Goal: Find specific page/section: Find specific page/section

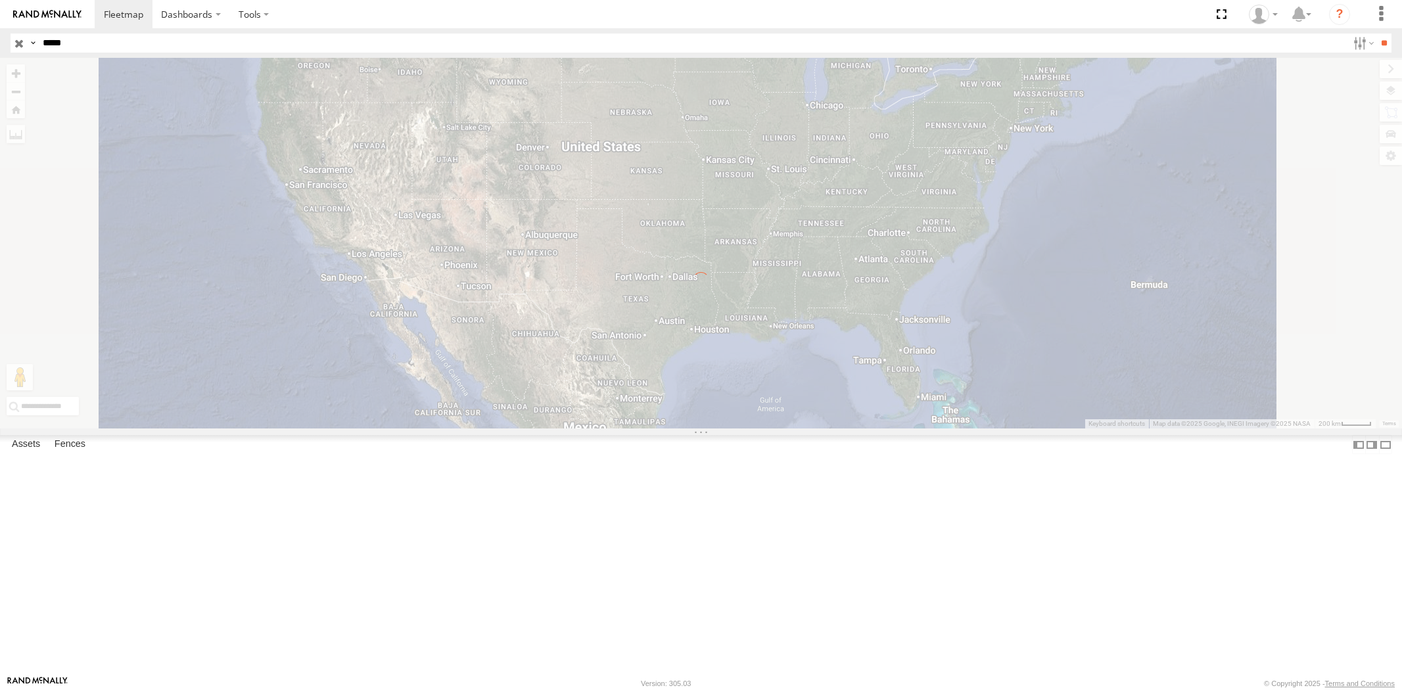
select select "**********"
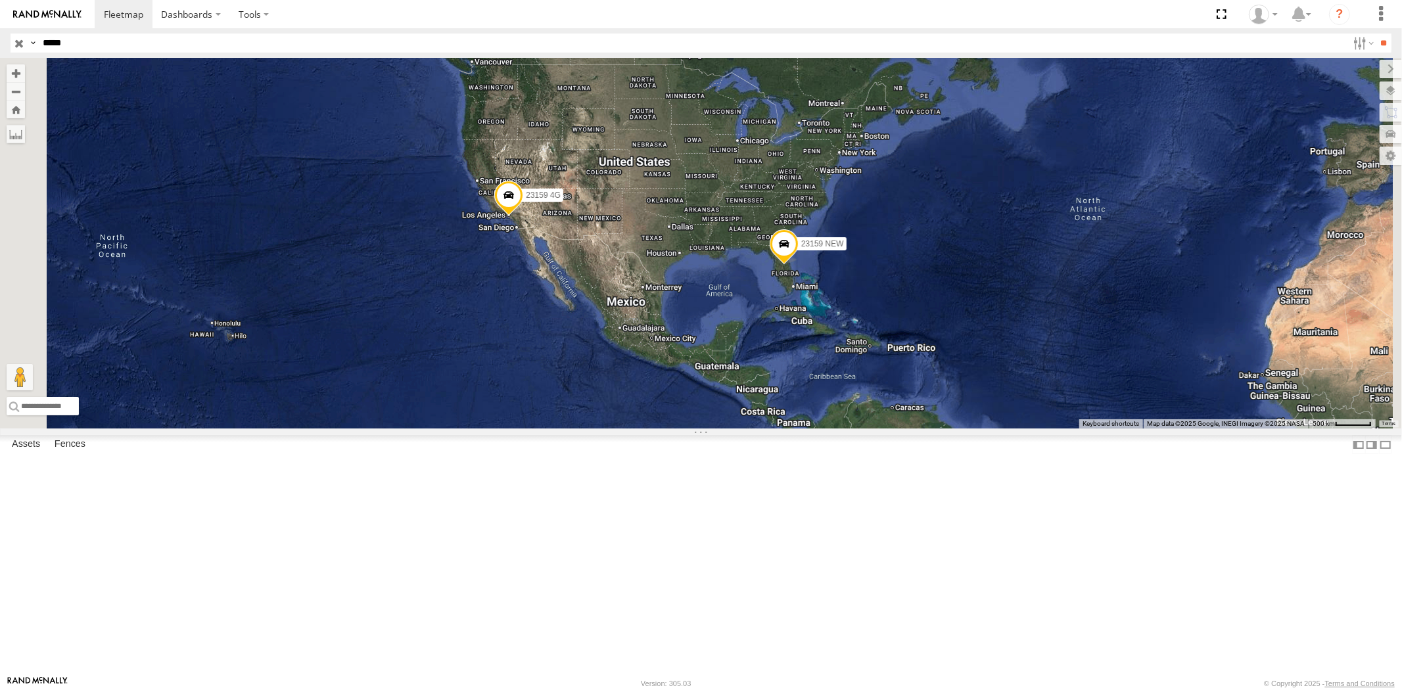
drag, startPoint x: 81, startPoint y: 44, endPoint x: 0, endPoint y: 39, distance: 81.0
click at [0, 39] on header "Search Query Asset ID Asset Label Registration Manufacturer Model VIN Job ID" at bounding box center [701, 43] width 1402 height 30
paste input "text"
click at [1377, 34] on input "**" at bounding box center [1384, 43] width 15 height 19
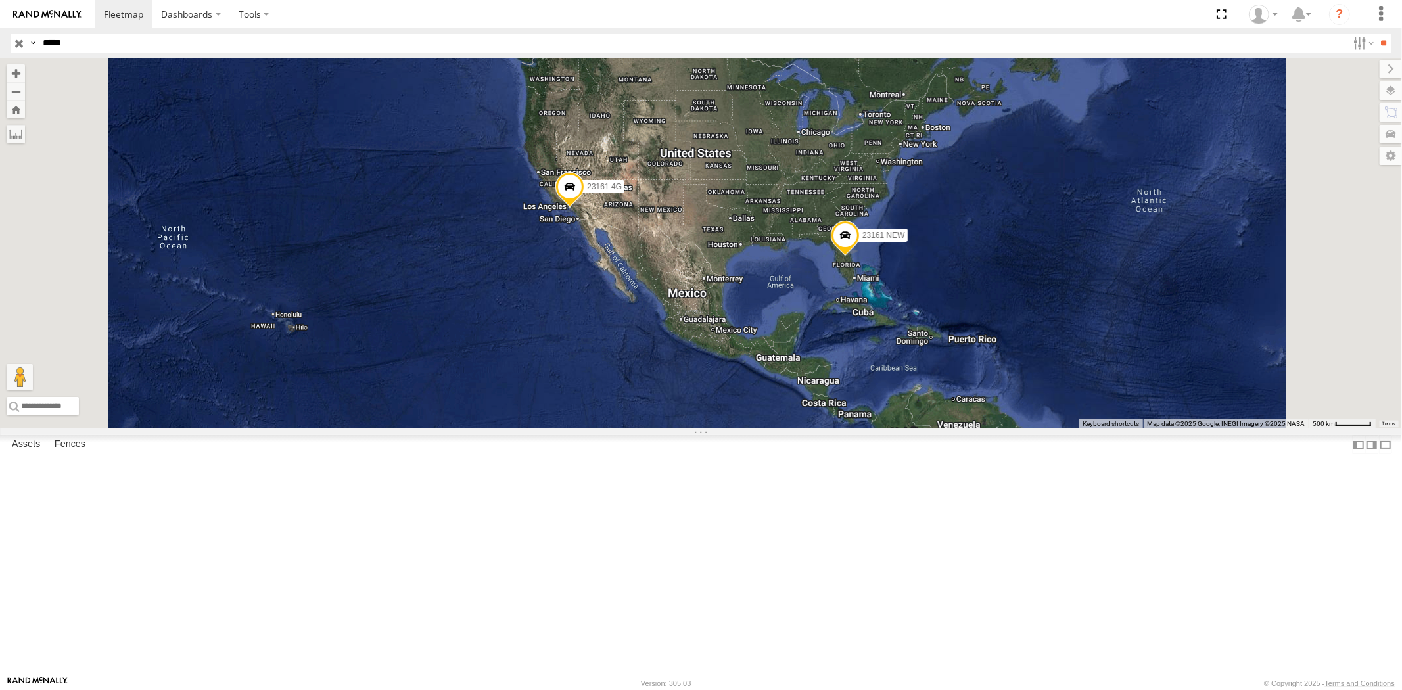
drag, startPoint x: 30, startPoint y: 47, endPoint x: 0, endPoint y: 42, distance: 30.6
click at [0, 43] on header "Search Query Asset ID Asset Label Registration Manufacturer Model VIN Job ID" at bounding box center [701, 43] width 1402 height 30
click at [0, 37] on header "Search Query Asset ID Asset Label Registration Manufacturer Model VIN Job ID" at bounding box center [701, 43] width 1402 height 30
click at [1377, 34] on input "**" at bounding box center [1384, 43] width 15 height 19
drag, startPoint x: 83, startPoint y: 45, endPoint x: 11, endPoint y: 45, distance: 73.0
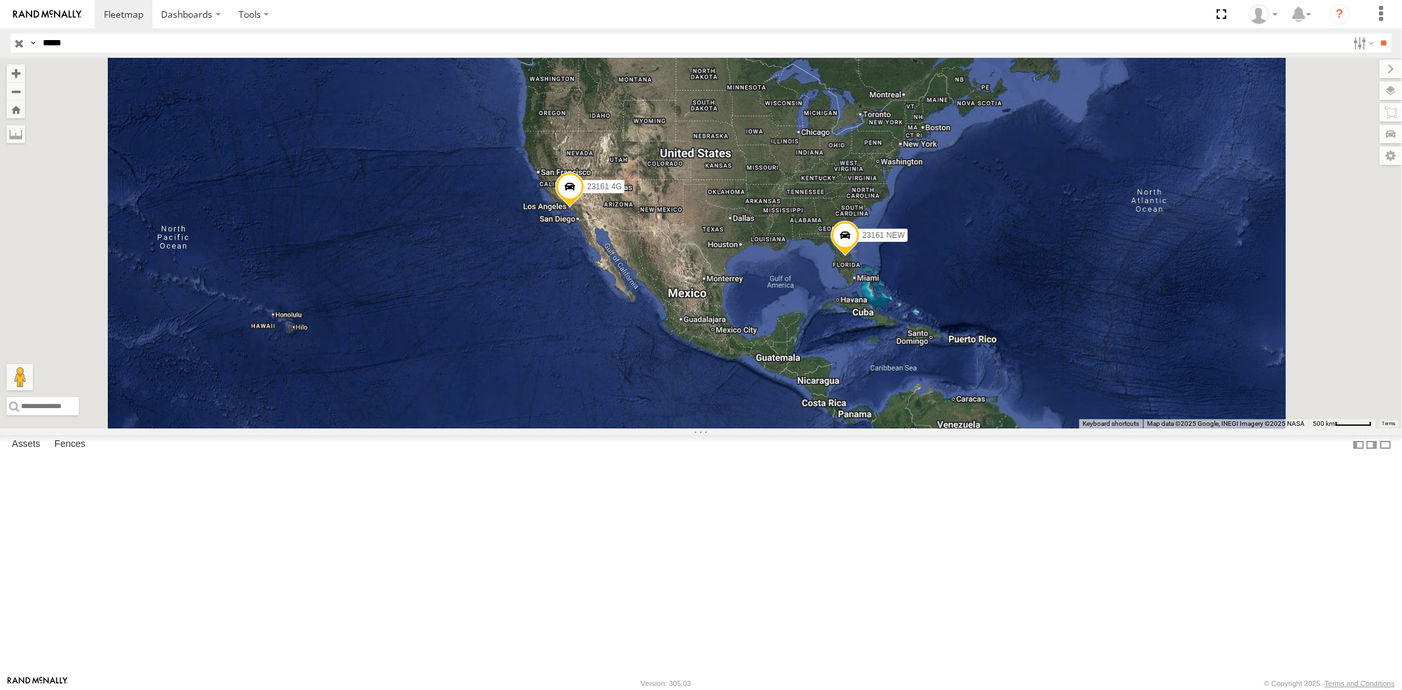
click at [24, 43] on div "Search Query Asset ID Asset Label Registration Manufacturer Model VIN Job ID Dr…" at bounding box center [694, 43] width 1366 height 19
paste input "text"
click at [1377, 34] on input "**" at bounding box center [1384, 43] width 15 height 19
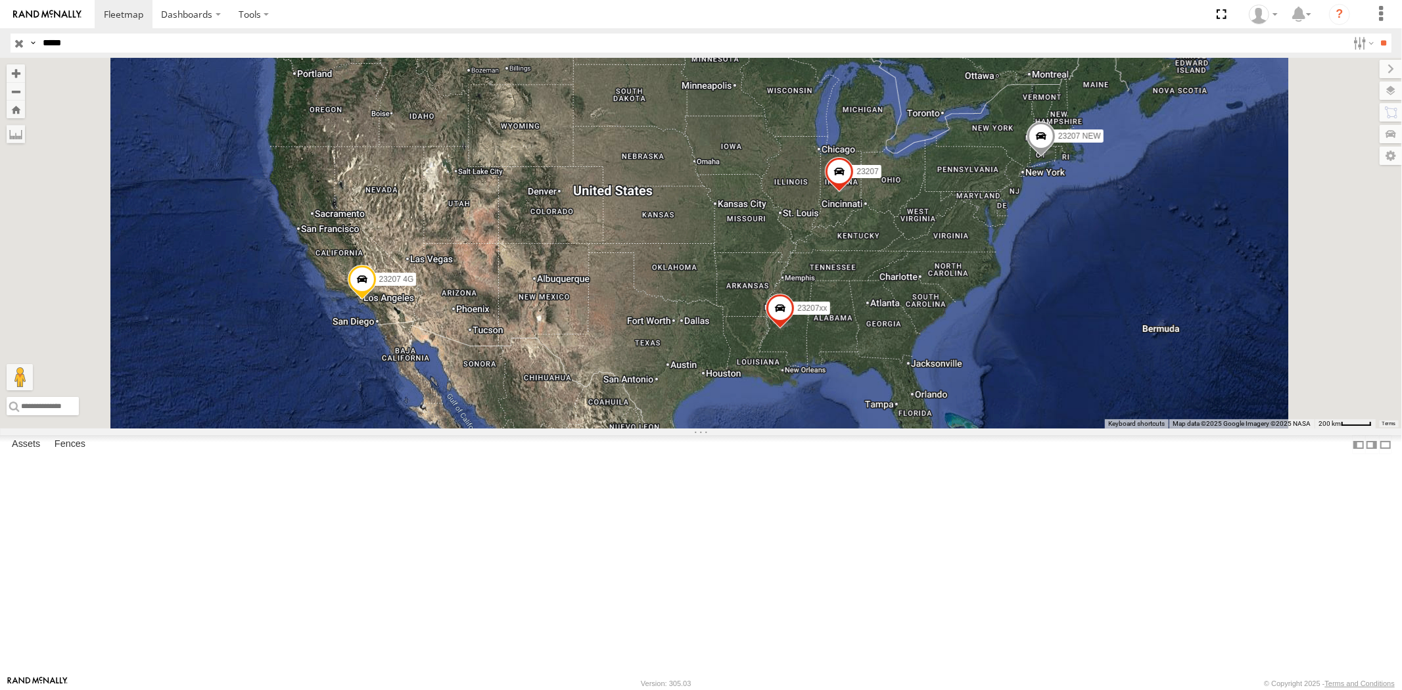
drag, startPoint x: 73, startPoint y: 37, endPoint x: 0, endPoint y: 38, distance: 73.0
click at [3, 38] on header "Search Query Asset ID Asset Label Registration Manufacturer Model VIN Job ID" at bounding box center [701, 43] width 1402 height 30
paste input "text"
click at [1377, 34] on input "**" at bounding box center [1384, 43] width 15 height 19
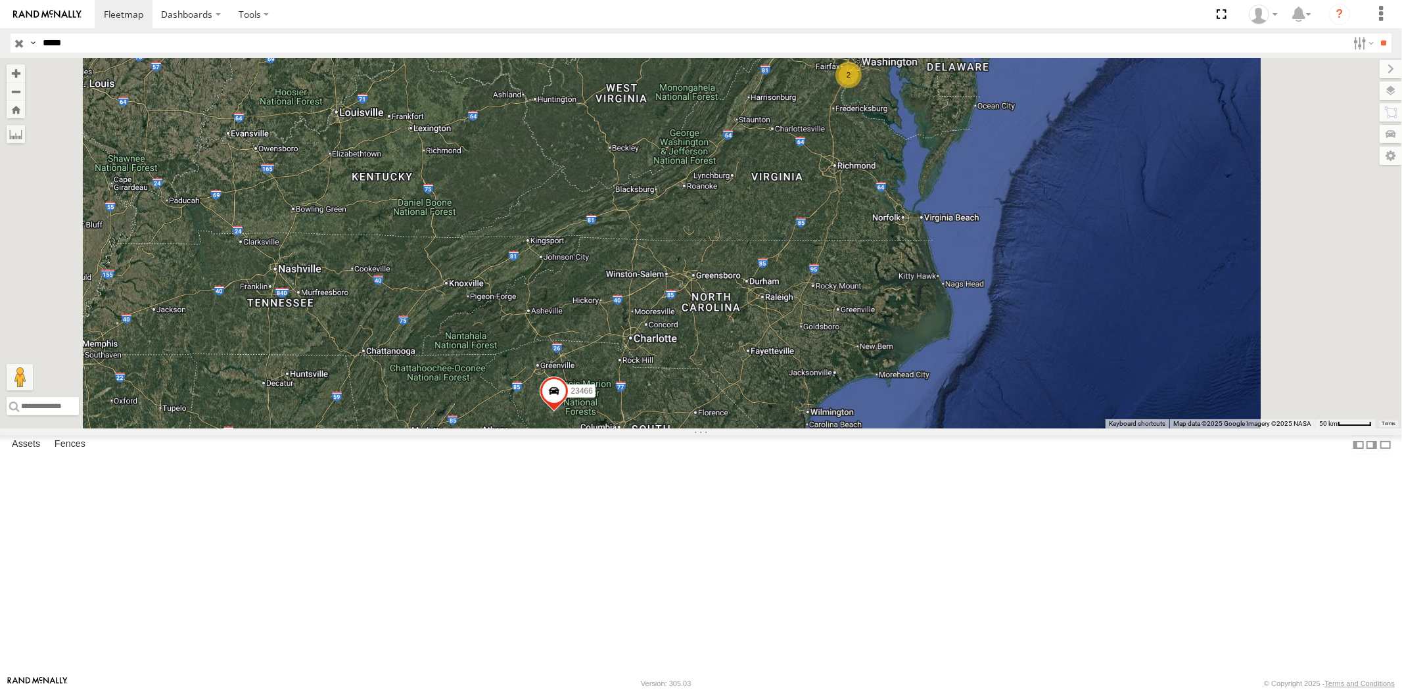
drag, startPoint x: 76, startPoint y: 53, endPoint x: 67, endPoint y: 47, distance: 11.3
click at [24, 51] on header "Search Query Asset ID Asset Label Registration Manufacturer Model VIN Job ID" at bounding box center [701, 43] width 1402 height 30
drag, startPoint x: 80, startPoint y: 44, endPoint x: 0, endPoint y: 46, distance: 80.2
click at [0, 46] on header "Search Query Asset ID Asset Label Registration Manufacturer Model VIN Job ID" at bounding box center [701, 43] width 1402 height 30
paste input "text"
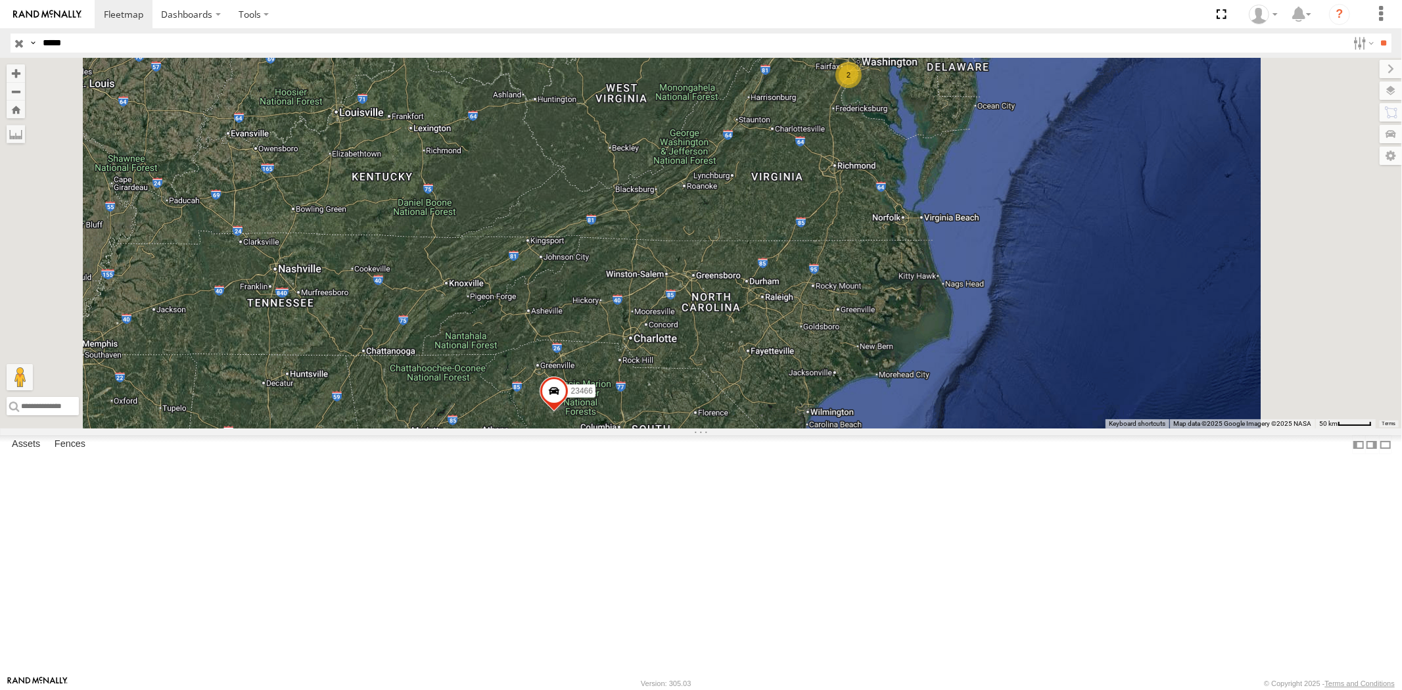
click at [1377, 34] on input "**" at bounding box center [1384, 43] width 15 height 19
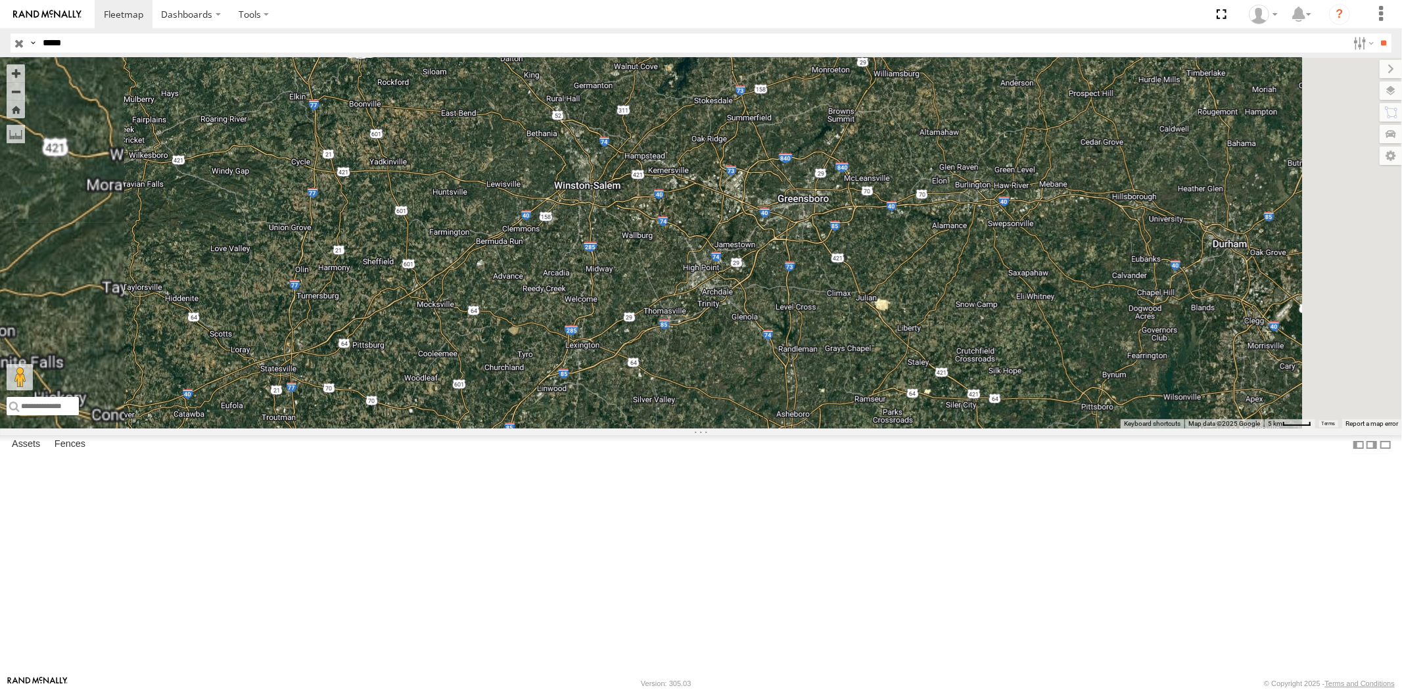
drag, startPoint x: 981, startPoint y: 230, endPoint x: 981, endPoint y: 383, distance: 153.2
click at [981, 383] on div "23346 4G" at bounding box center [701, 243] width 1402 height 371
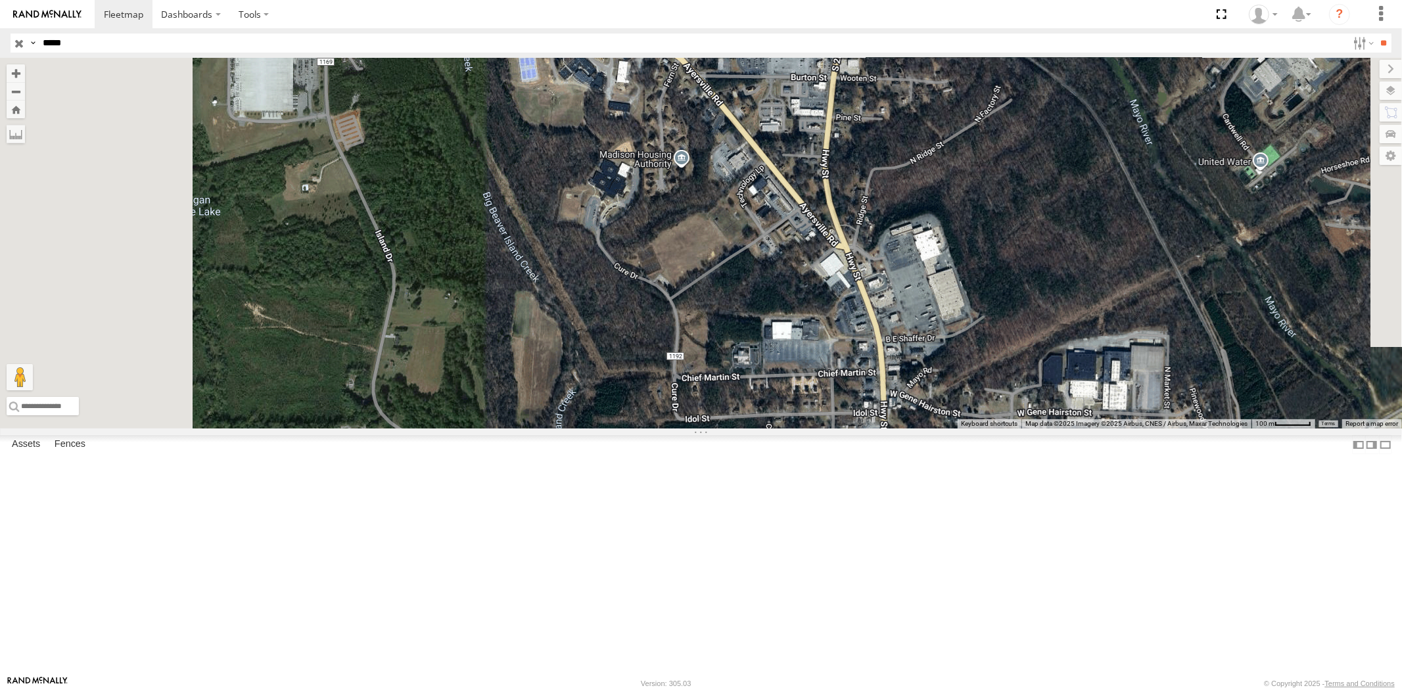
drag, startPoint x: 934, startPoint y: 431, endPoint x: 967, endPoint y: 498, distance: 74.7
click at [968, 429] on div "23346 4G" at bounding box center [701, 243] width 1402 height 371
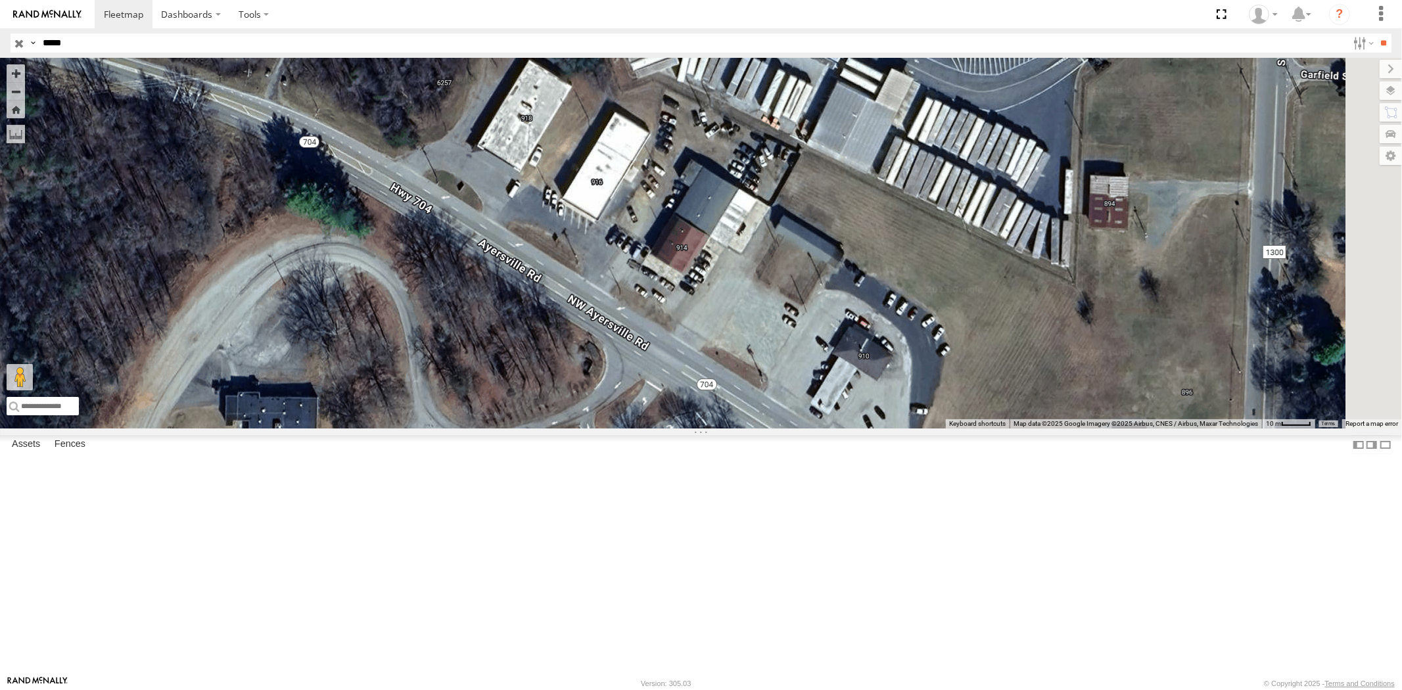
drag, startPoint x: 51, startPoint y: 53, endPoint x: 13, endPoint y: 51, distance: 38.2
click at [16, 51] on header "Search Query Asset ID Asset Label Registration Manufacturer Model VIN Job ID" at bounding box center [701, 43] width 1402 height 30
drag, startPoint x: 30, startPoint y: 44, endPoint x: 8, endPoint y: 44, distance: 21.7
click at [9, 44] on header "Search Query Asset ID Asset Label Registration Manufacturer Model VIN Job ID" at bounding box center [701, 43] width 1402 height 30
paste input "text"
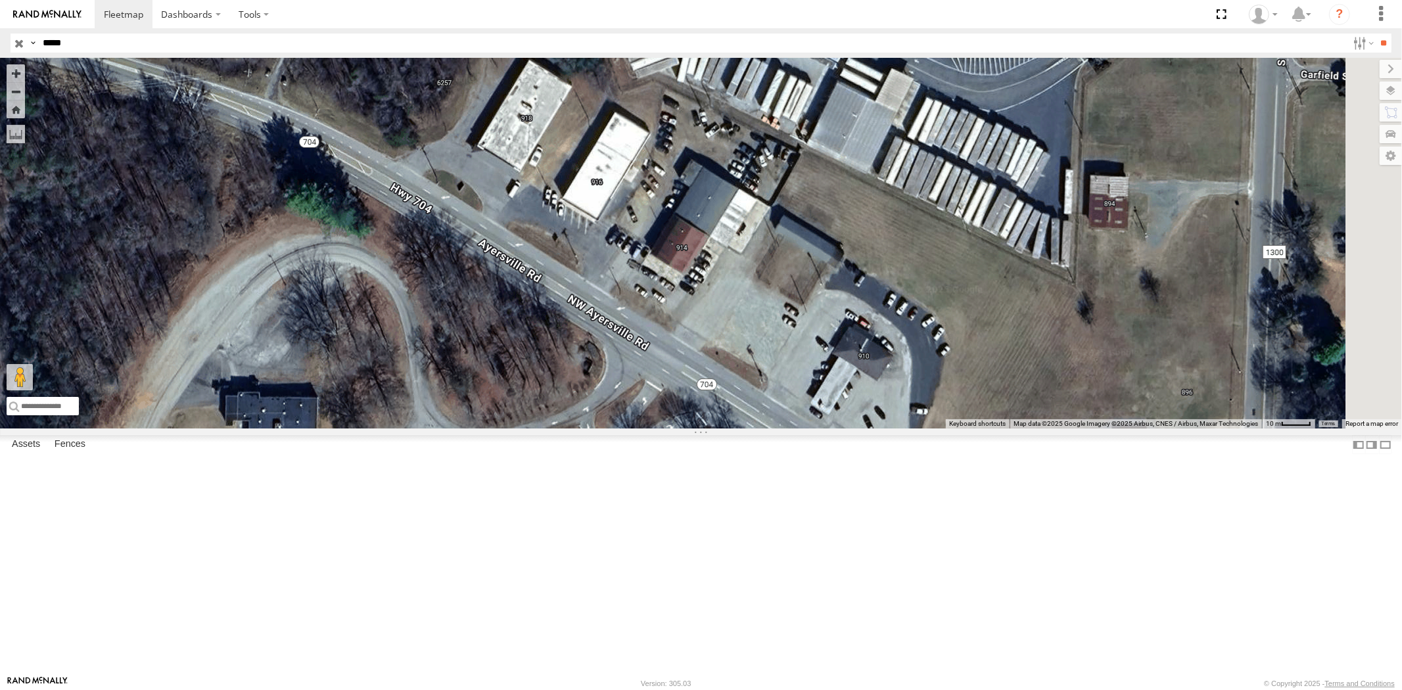
click at [1377, 34] on input "**" at bounding box center [1384, 43] width 15 height 19
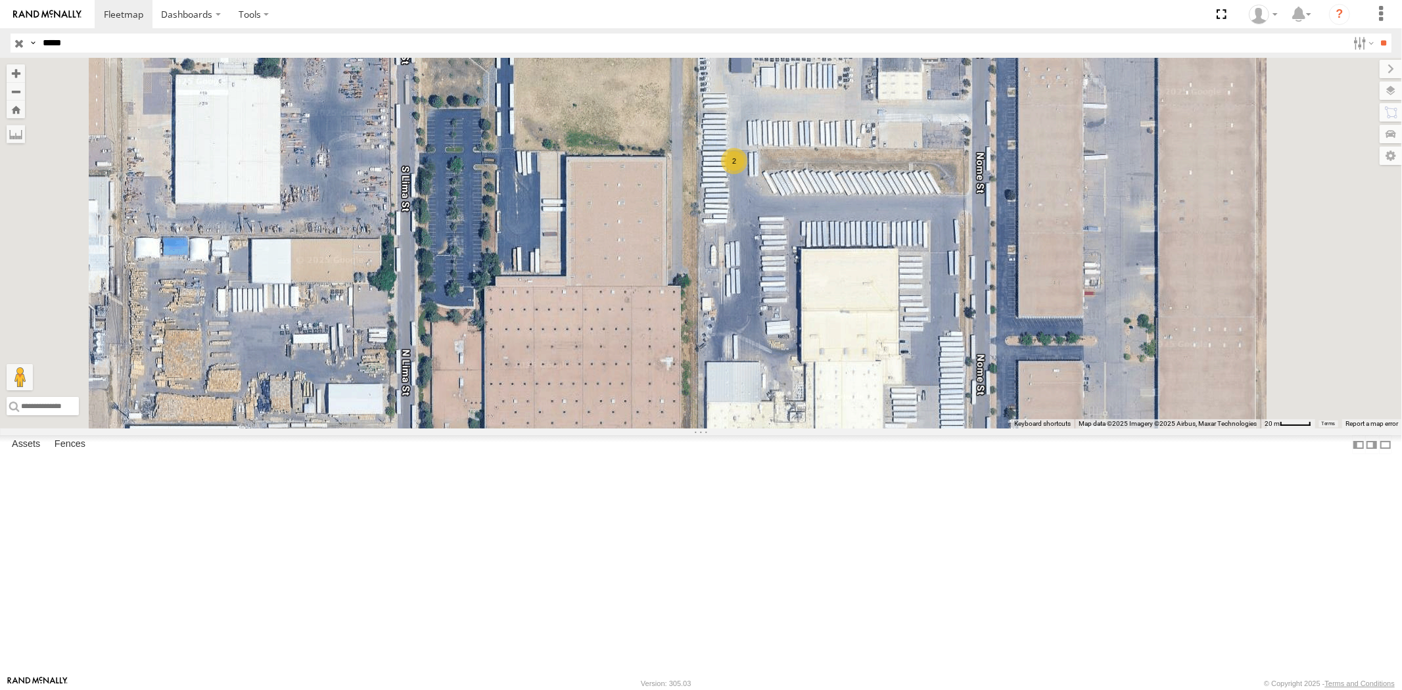
drag, startPoint x: 120, startPoint y: 47, endPoint x: 4, endPoint y: 38, distance: 116.0
click at [9, 38] on header "Search Query Asset ID Asset Label Registration Manufacturer Model VIN Job ID" at bounding box center [701, 43] width 1402 height 30
paste input "text"
click at [1377, 34] on input "**" at bounding box center [1384, 43] width 15 height 19
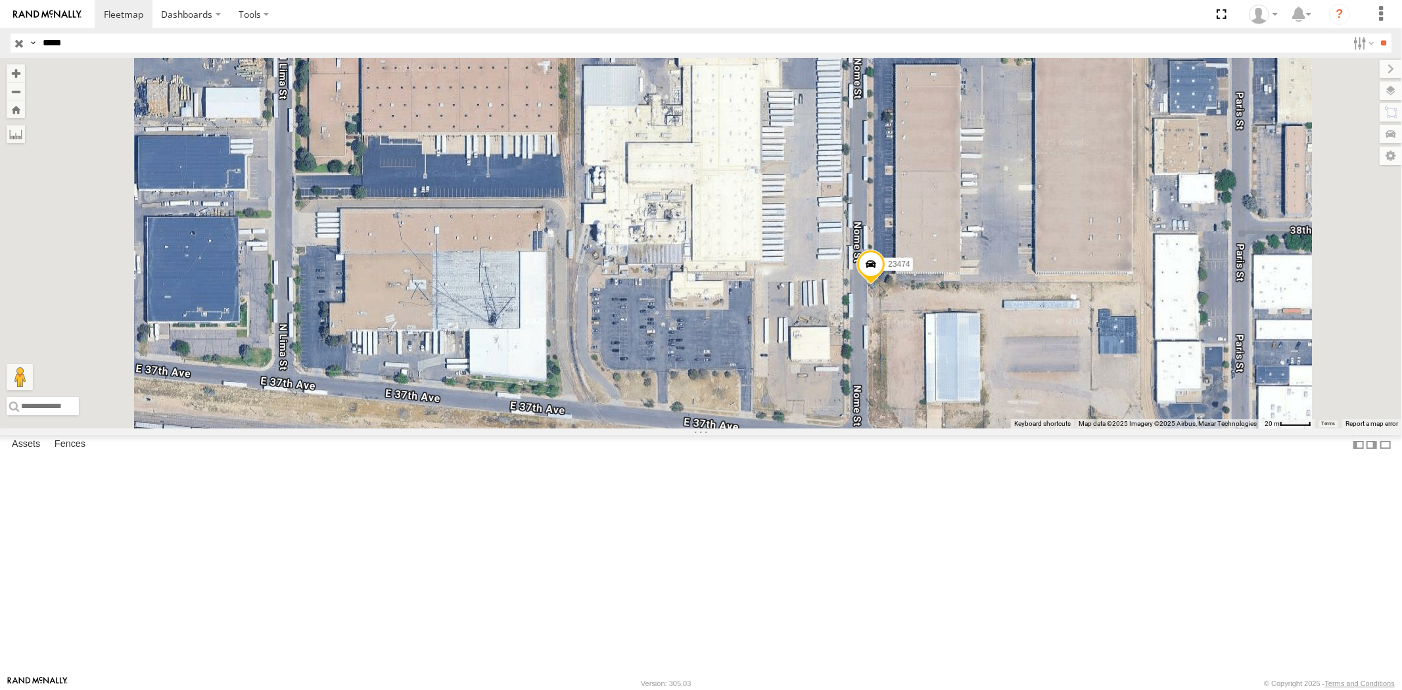
drag, startPoint x: 93, startPoint y: 51, endPoint x: 12, endPoint y: 42, distance: 82.0
click at [12, 43] on div "Search Query Asset ID Asset Label Registration Manufacturer Model VIN Job ID Dr…" at bounding box center [694, 43] width 1366 height 19
paste input "text"
click at [1377, 34] on input "**" at bounding box center [1384, 43] width 15 height 19
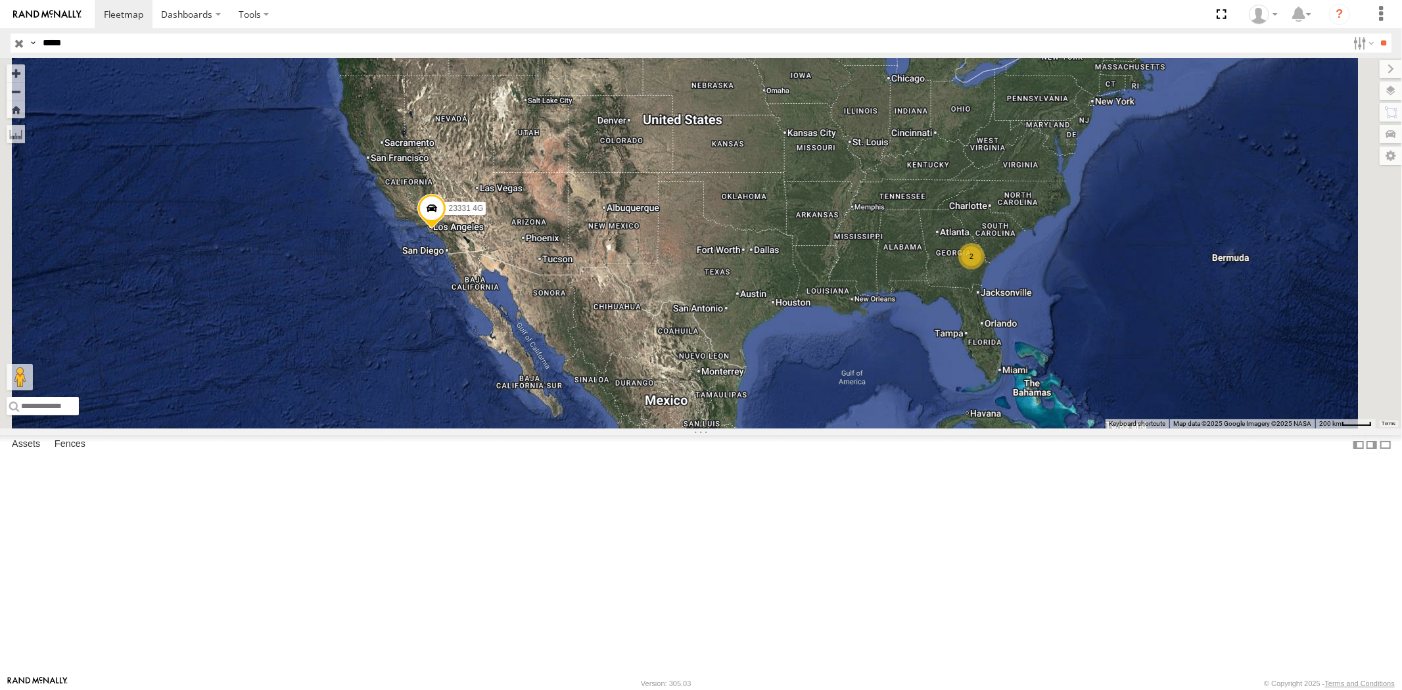
drag, startPoint x: 108, startPoint y: 46, endPoint x: 0, endPoint y: 43, distance: 107.9
click at [0, 43] on header "Search Query Asset ID Asset Label Registration Manufacturer Model VIN Job ID" at bounding box center [701, 43] width 1402 height 30
paste input "text"
click at [1377, 34] on input "**" at bounding box center [1384, 43] width 15 height 19
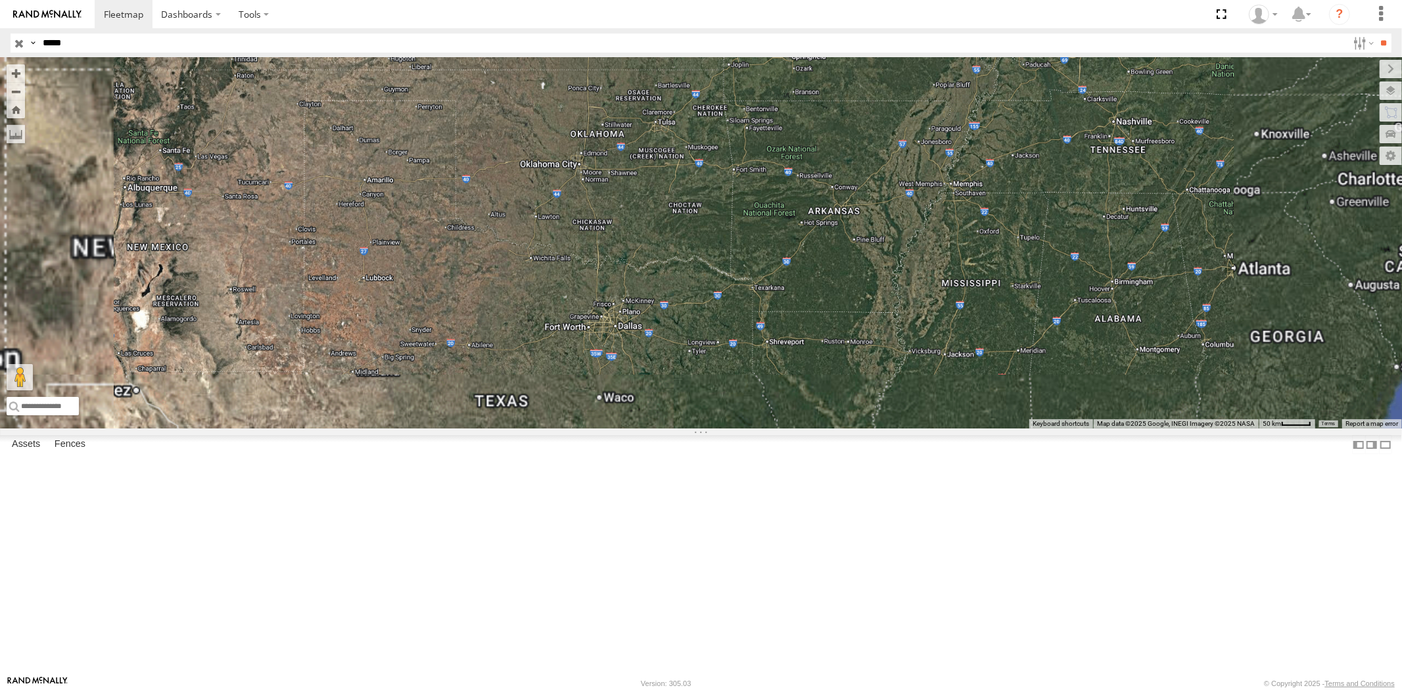
drag, startPoint x: 540, startPoint y: 187, endPoint x: 653, endPoint y: 292, distance: 153.5
click at [653, 292] on div "23335 NEW 23335" at bounding box center [701, 243] width 1402 height 371
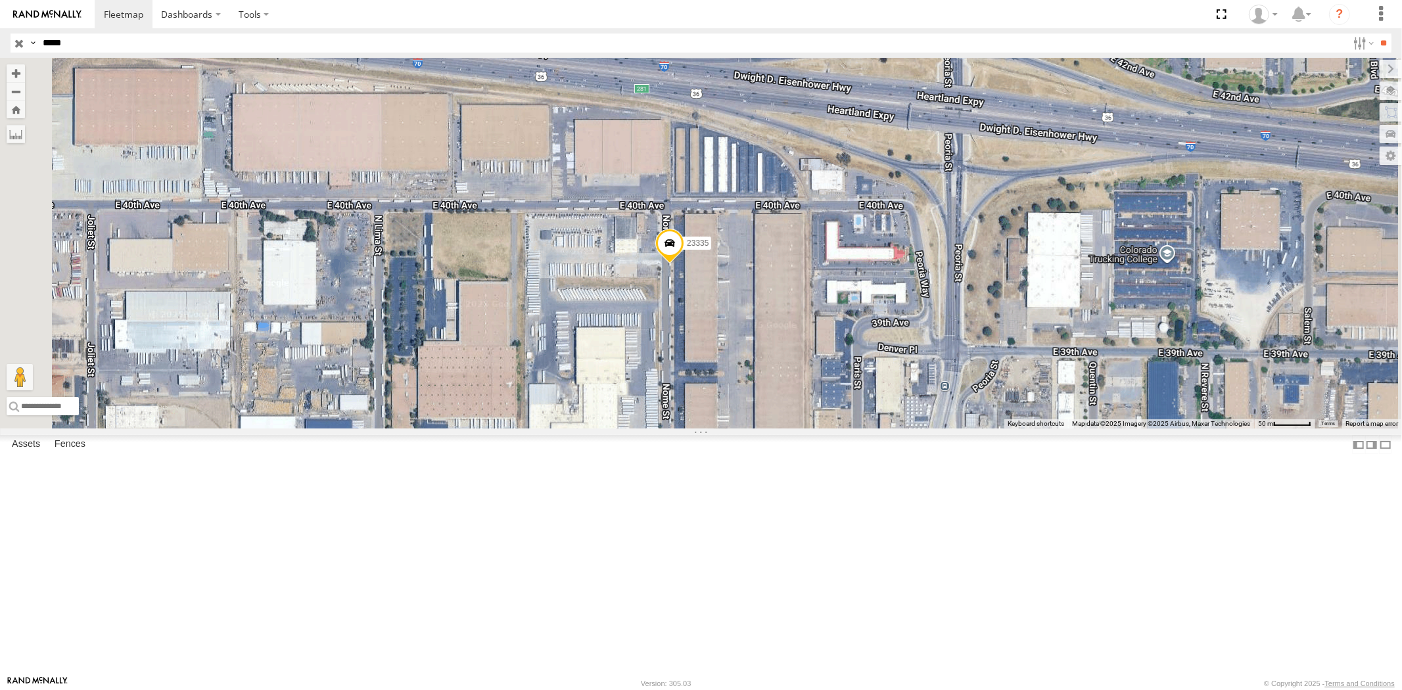
drag, startPoint x: 114, startPoint y: 47, endPoint x: 13, endPoint y: 36, distance: 101.9
click at [14, 36] on div "Search Query Asset ID Asset Label Registration Manufacturer Model VIN Job ID Dr…" at bounding box center [694, 43] width 1366 height 19
paste input "text"
click at [1377, 34] on input "**" at bounding box center [1384, 43] width 15 height 19
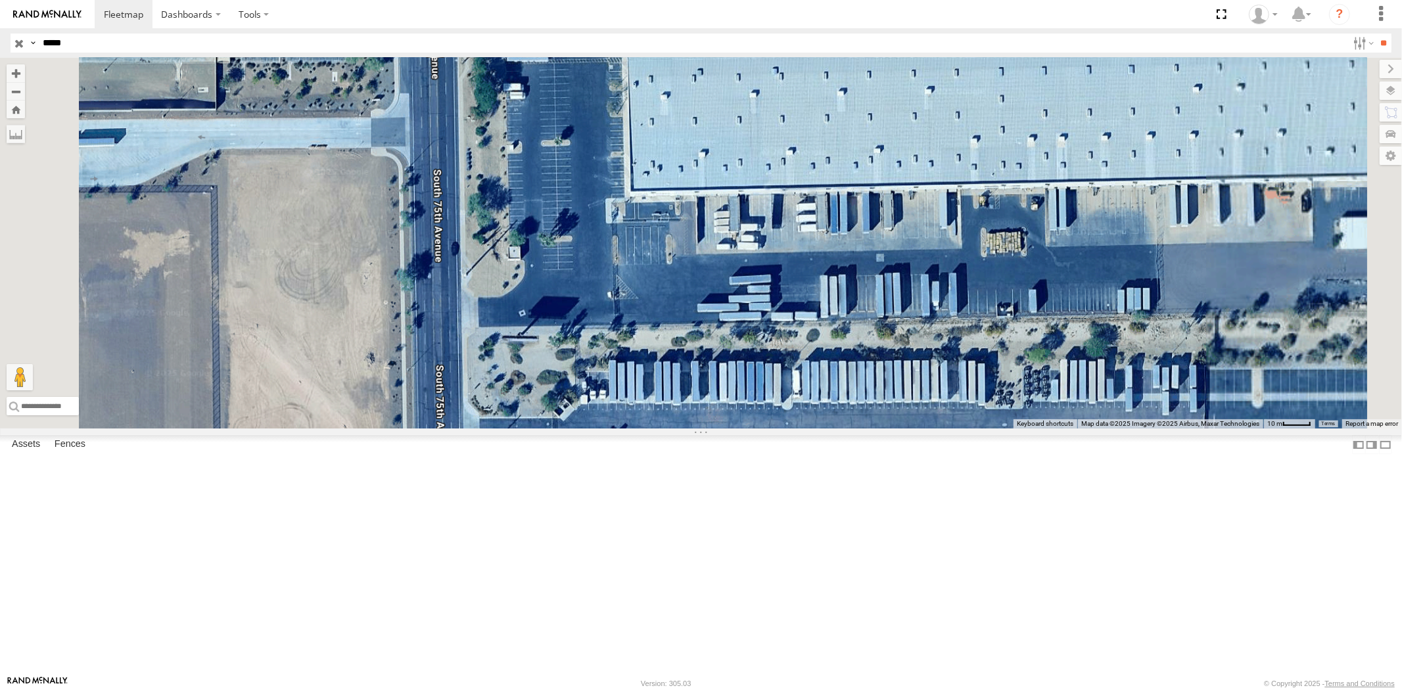
drag, startPoint x: 757, startPoint y: 275, endPoint x: 769, endPoint y: 302, distance: 30.3
click at [769, 302] on div "23459 4G" at bounding box center [701, 243] width 1402 height 371
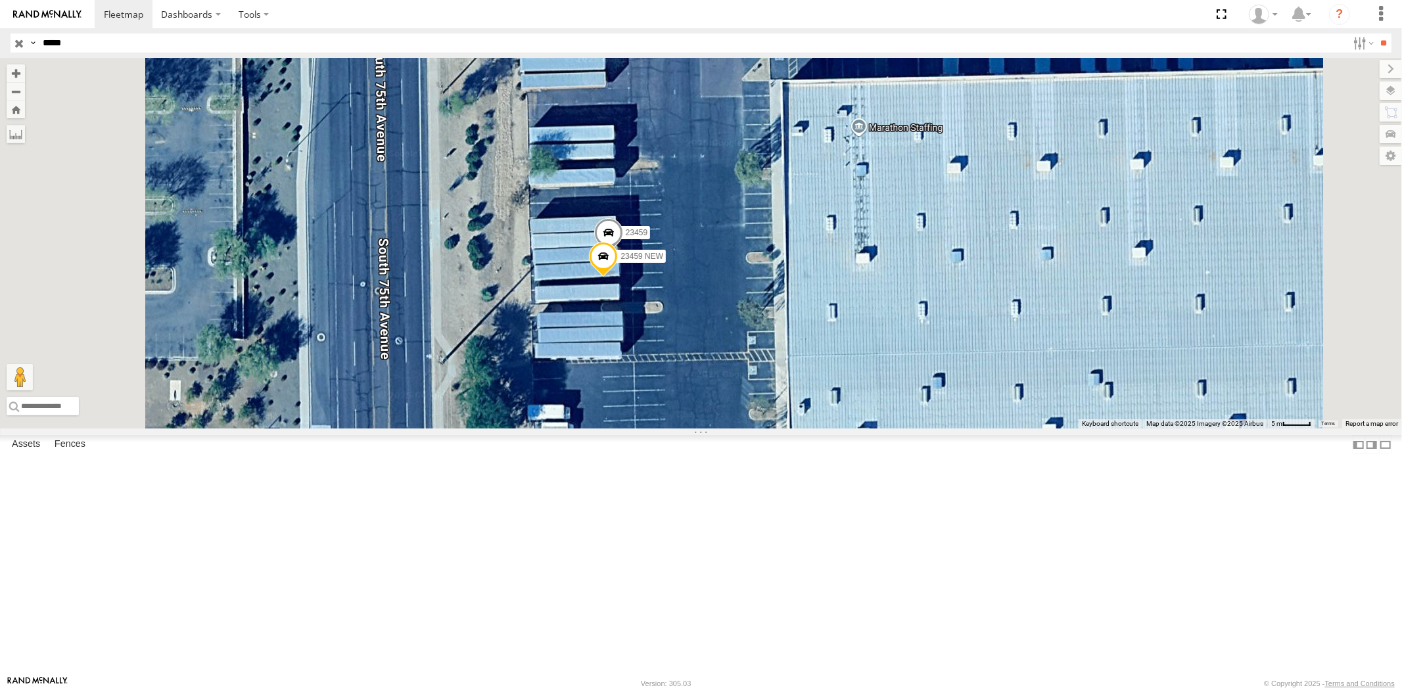
click at [0, 38] on header "Search Query Asset ID Asset Label Registration Manufacturer Model VIN Job ID" at bounding box center [701, 43] width 1402 height 30
paste input "text"
click at [1377, 34] on input "**" at bounding box center [1384, 43] width 15 height 19
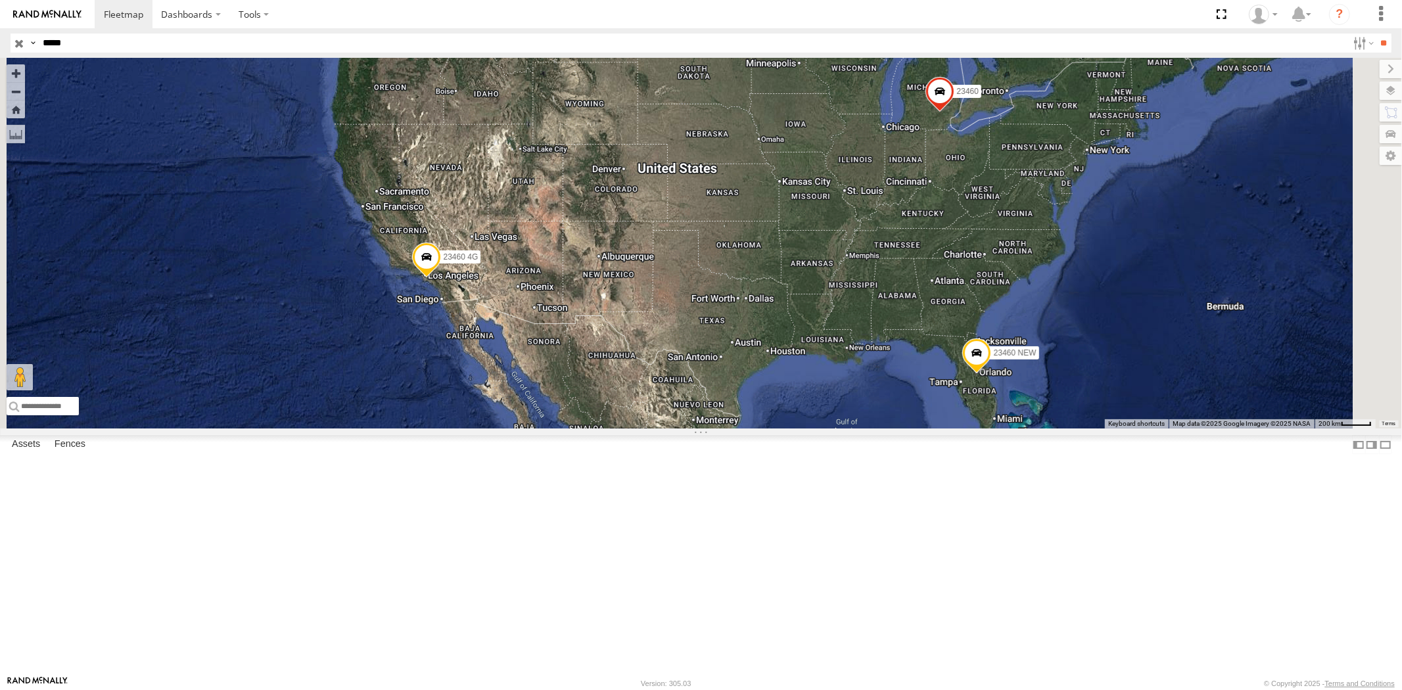
drag, startPoint x: 109, startPoint y: 51, endPoint x: 0, endPoint y: 36, distance: 110.2
click at [0, 36] on header "Search Query Asset ID Asset Label Registration Manufacturer Model VIN Job ID" at bounding box center [701, 43] width 1402 height 30
paste input "text"
click at [1377, 34] on input "**" at bounding box center [1384, 43] width 15 height 19
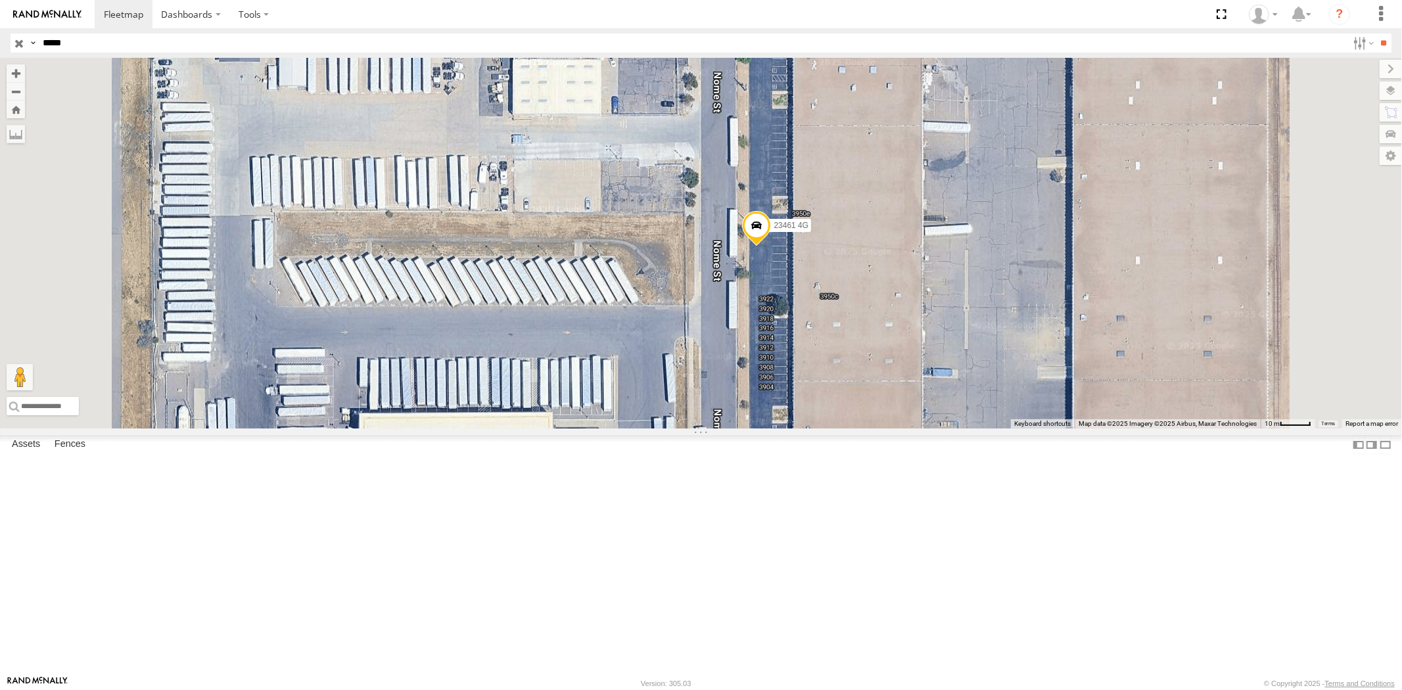
drag, startPoint x: 99, startPoint y: 39, endPoint x: 0, endPoint y: 35, distance: 99.3
click at [0, 35] on header "Search Query Asset ID Asset Label Registration Manufacturer Model VIN Job ID" at bounding box center [701, 43] width 1402 height 30
paste input "text"
click at [1377, 34] on input "**" at bounding box center [1384, 43] width 15 height 19
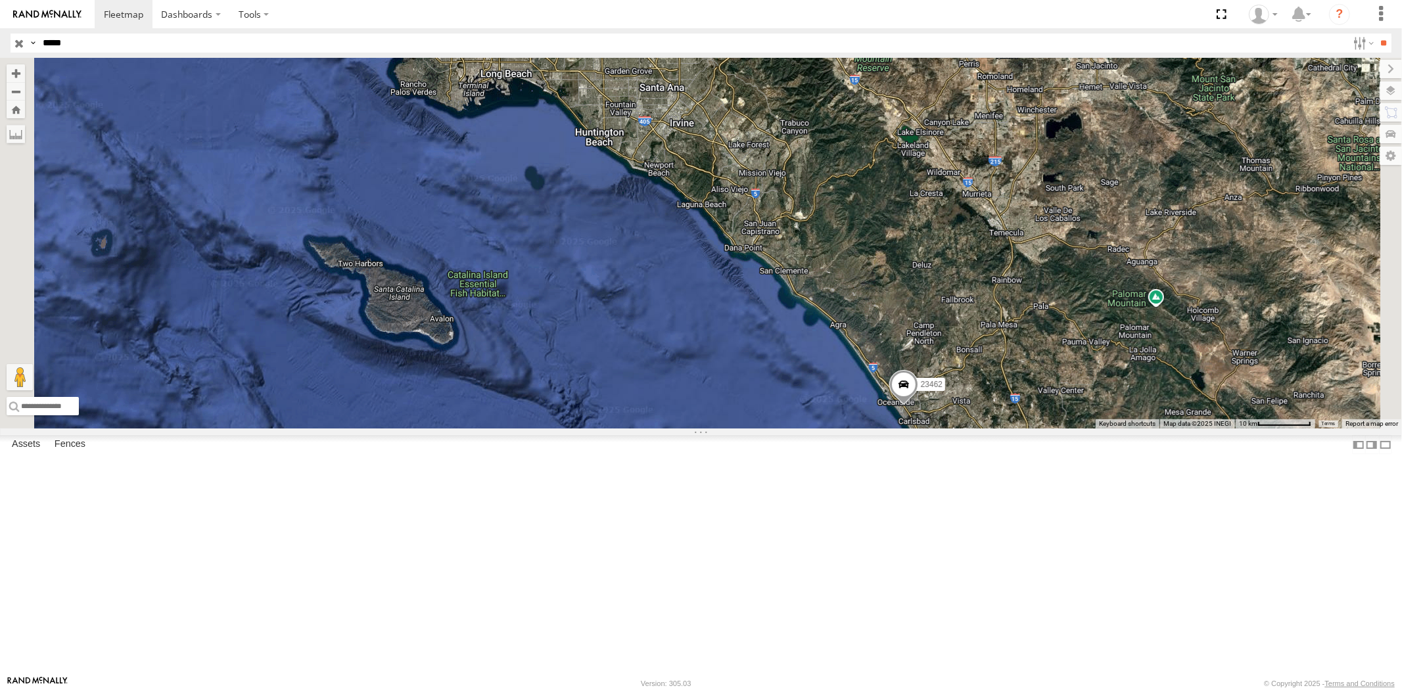
drag, startPoint x: 1147, startPoint y: 516, endPoint x: 1047, endPoint y: 406, distance: 149.4
click at [1075, 402] on div "23462 4G 23462 23462 4G/Bad 23462 NEW" at bounding box center [701, 243] width 1402 height 371
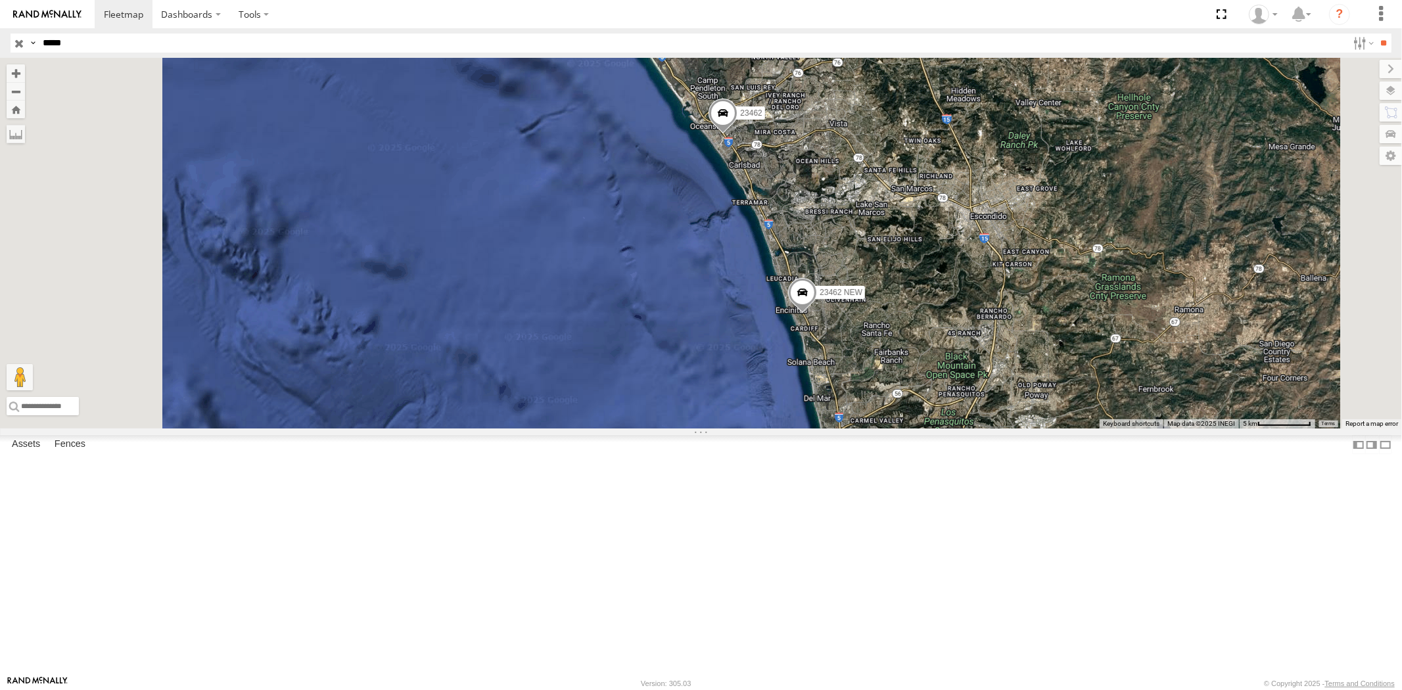
drag, startPoint x: 18, startPoint y: 44, endPoint x: 9, endPoint y: 44, distance: 9.2
click at [11, 44] on div "Search Query Asset ID Asset Label Registration Manufacturer Model VIN Job ID Dr…" at bounding box center [694, 43] width 1366 height 19
paste input "text"
click at [1377, 34] on input "**" at bounding box center [1384, 43] width 15 height 19
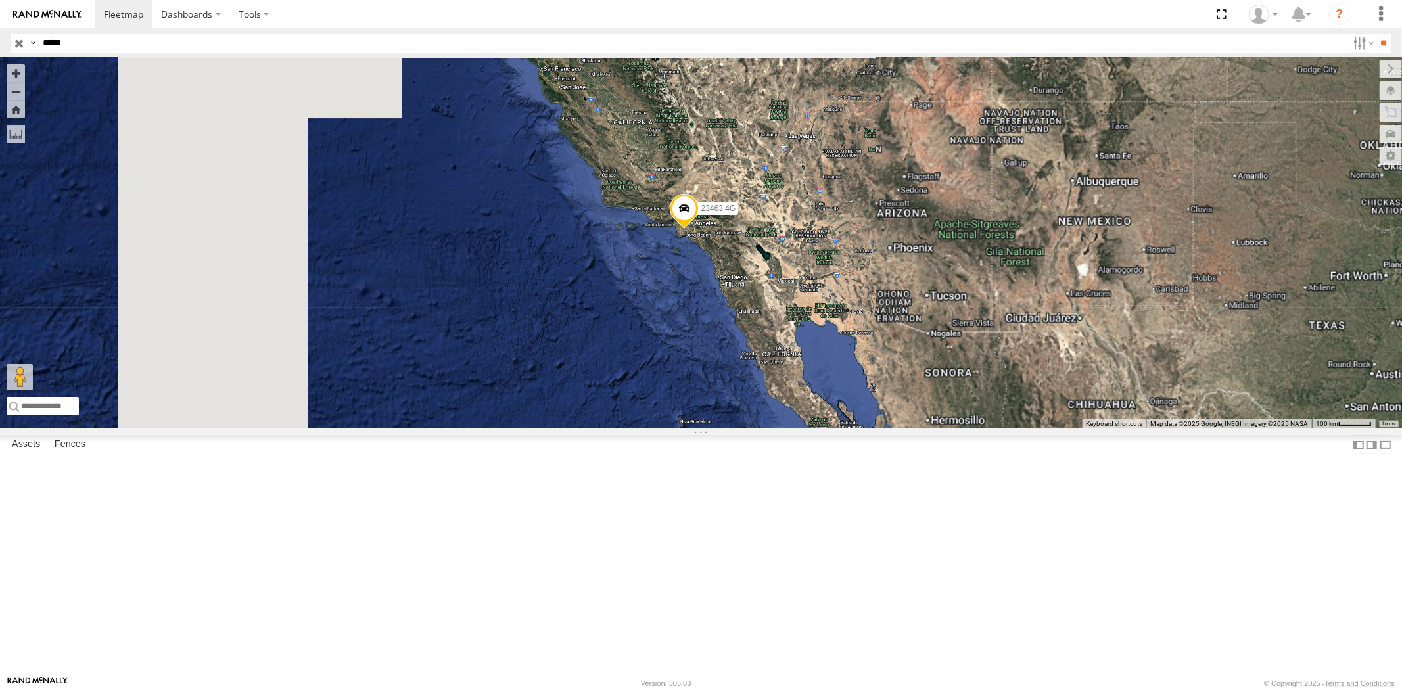
drag, startPoint x: 916, startPoint y: 376, endPoint x: 797, endPoint y: 377, distance: 119.0
click at [797, 377] on div "23463 4G" at bounding box center [701, 243] width 1402 height 371
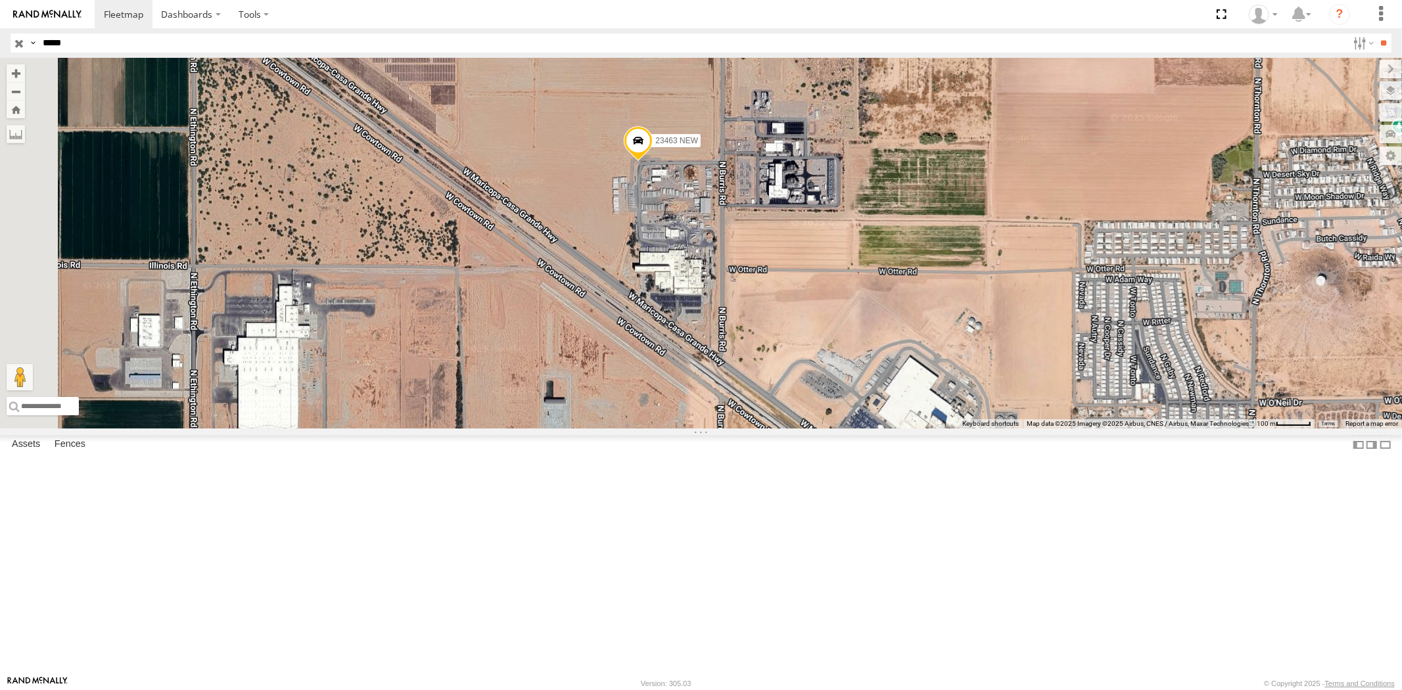
drag, startPoint x: 861, startPoint y: 350, endPoint x: 813, endPoint y: 309, distance: 63.5
click at [813, 309] on div "23463 4G 23463 NEW 23463" at bounding box center [701, 243] width 1402 height 371
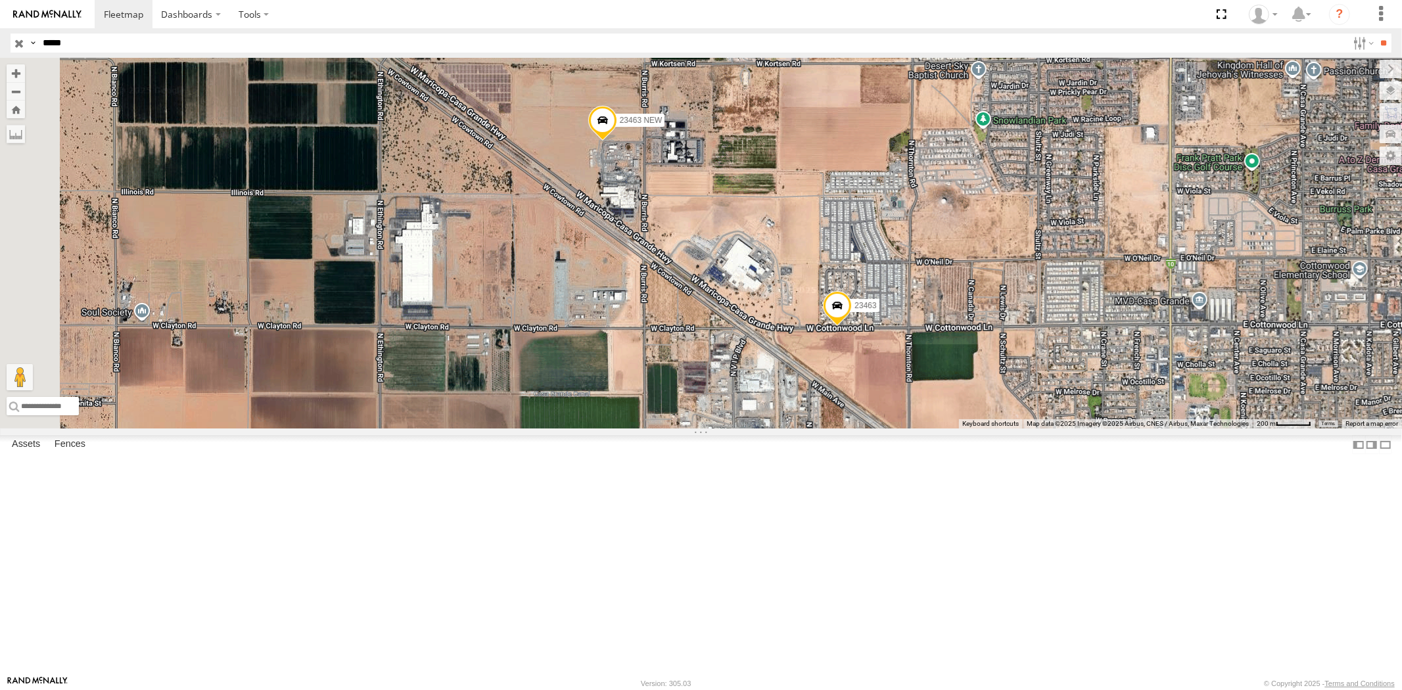
click at [852, 327] on span at bounding box center [837, 308] width 29 height 35
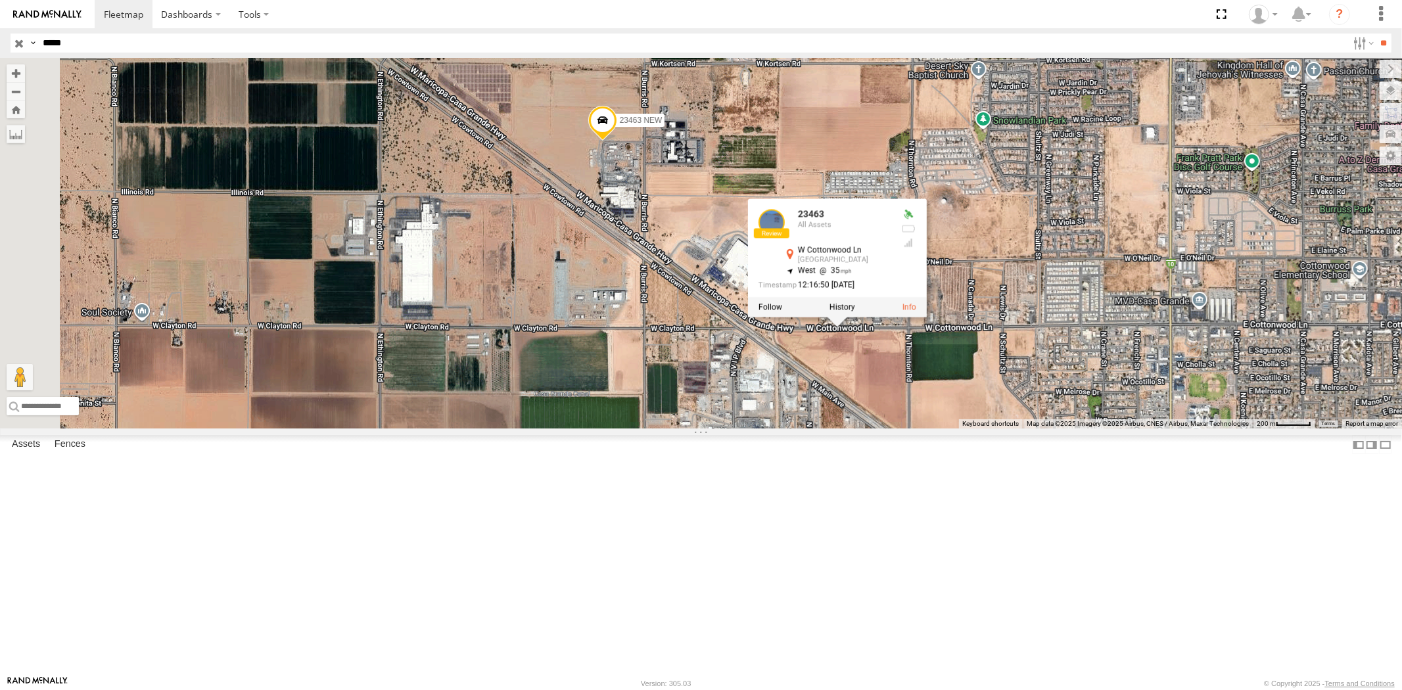
click at [1003, 429] on div "23463 4G 23463 NEW 23463 23463 All Assets W [GEOGRAPHIC_DATA] 32.89403 , -111.7…" at bounding box center [701, 243] width 1402 height 371
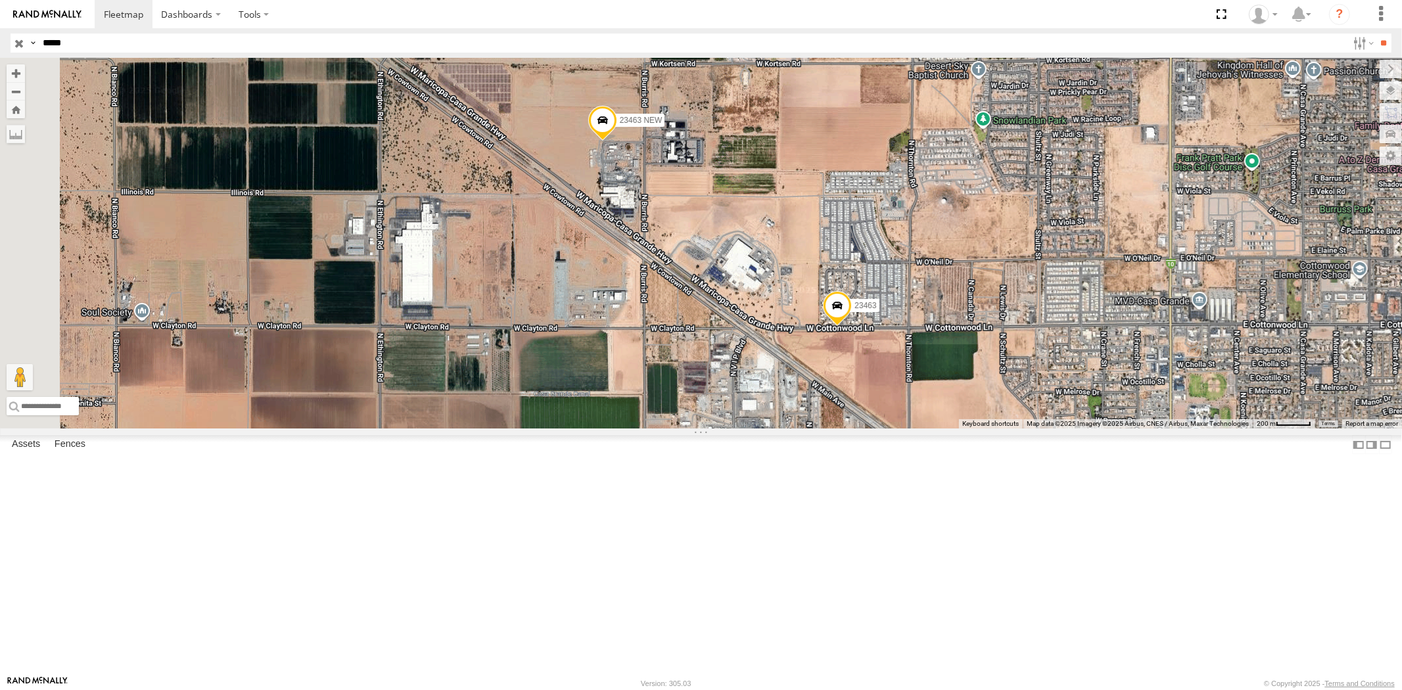
click at [617, 141] on span at bounding box center [602, 123] width 29 height 35
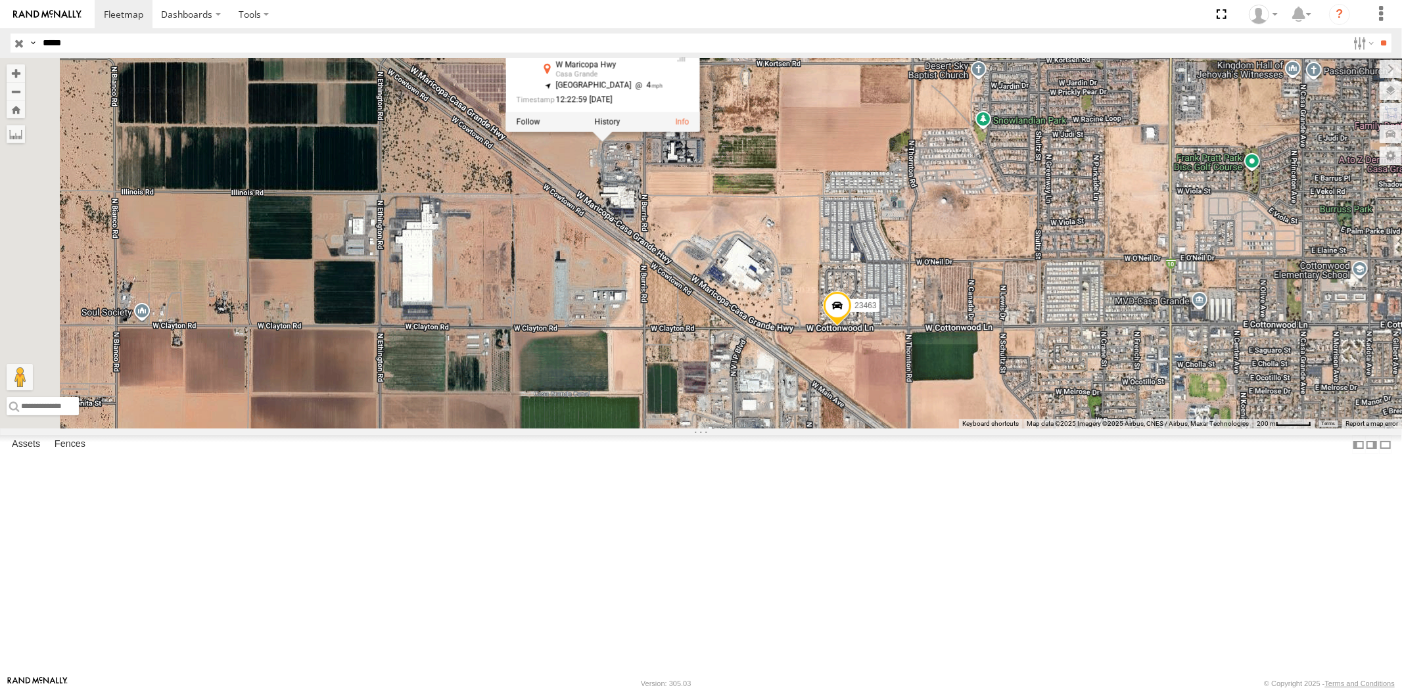
click at [781, 321] on div "23463 4G 23463 NEW 23463 23463 NEW All Assets W [GEOGRAPHIC_DATA] 32.90419 , -1…" at bounding box center [701, 243] width 1402 height 371
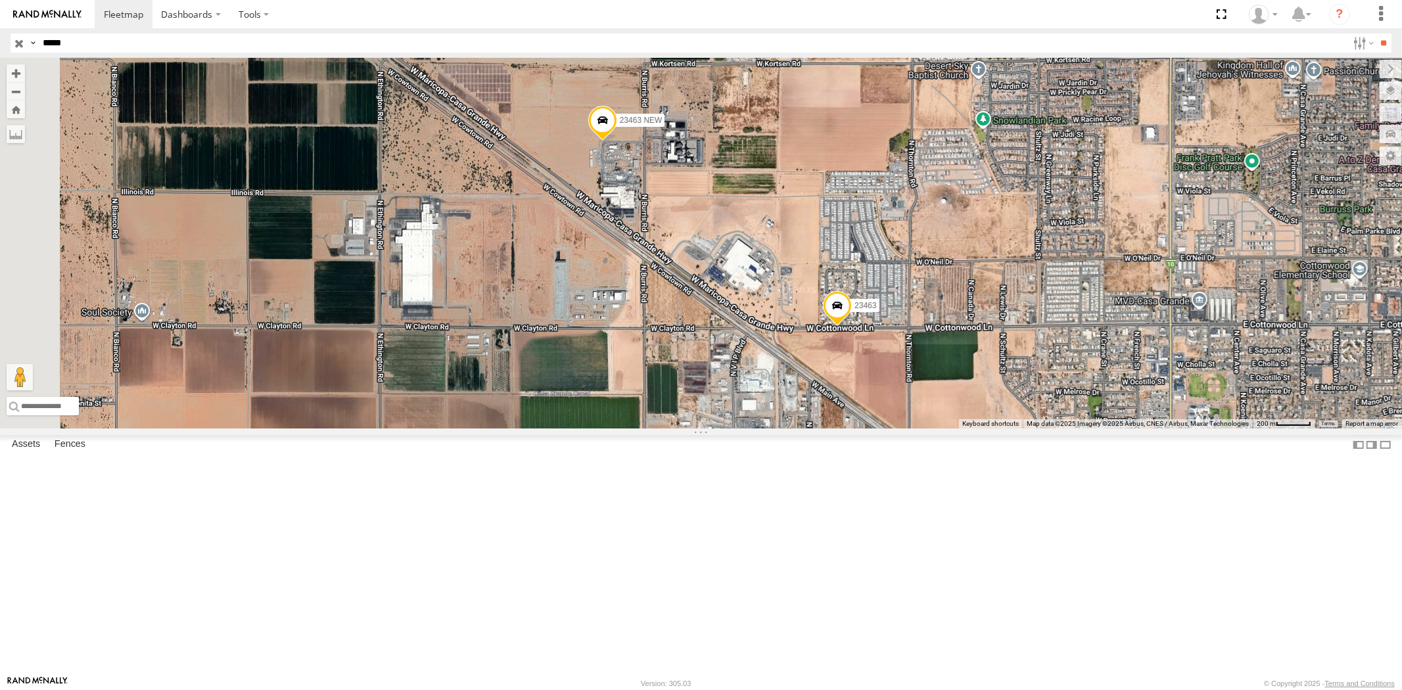
drag, startPoint x: 95, startPoint y: 41, endPoint x: 3, endPoint y: 41, distance: 91.4
click at [3, 41] on header "Search Query Asset ID Asset Label Registration Manufacturer Model VIN Job ID" at bounding box center [701, 43] width 1402 height 30
paste input "text"
click at [1377, 34] on input "**" at bounding box center [1384, 43] width 15 height 19
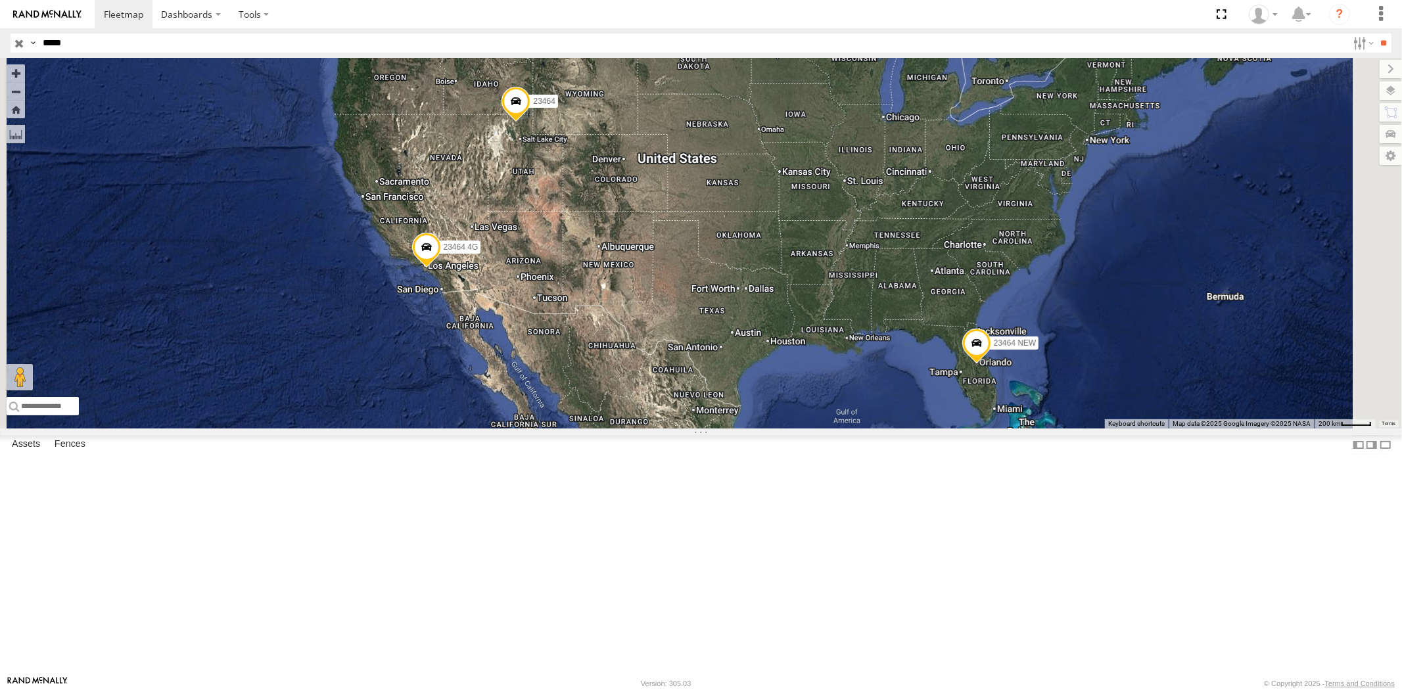
click at [0, 0] on div "All Assets" at bounding box center [0, 0] width 0 height 0
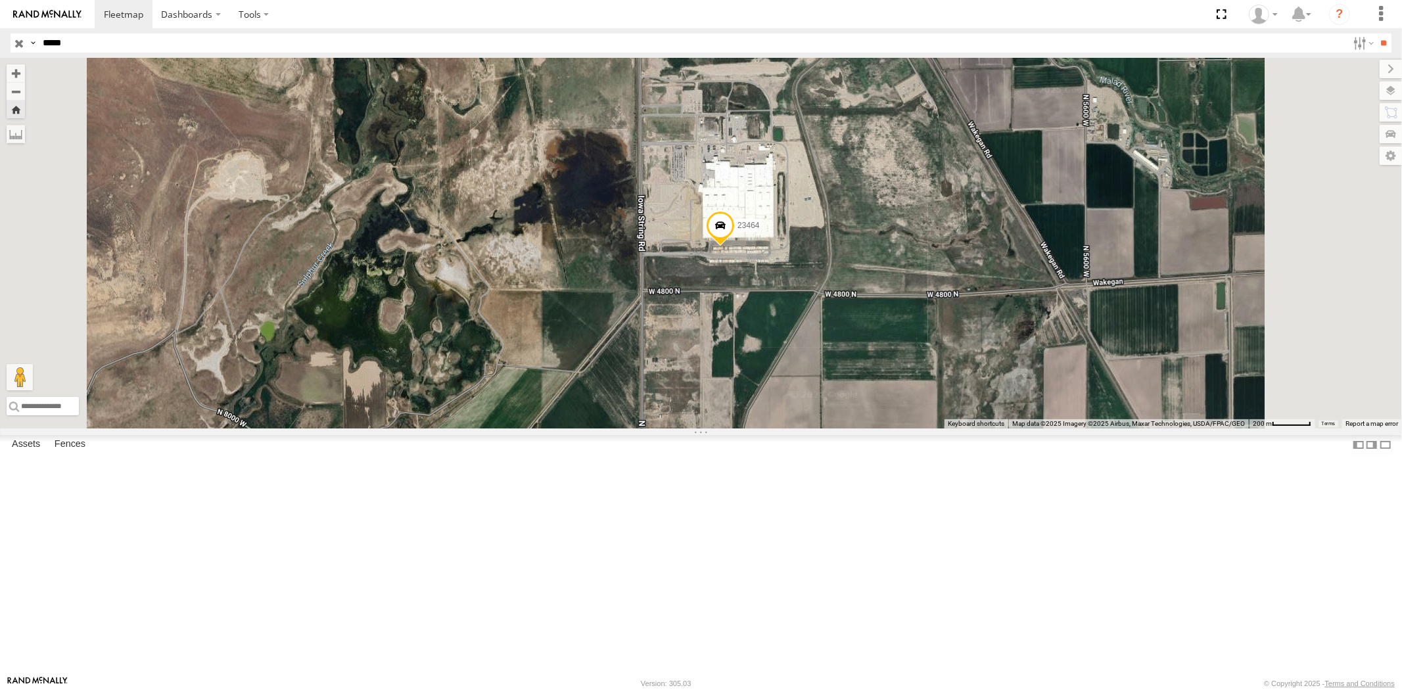
drag, startPoint x: 108, startPoint y: 36, endPoint x: 0, endPoint y: 38, distance: 108.5
click at [0, 37] on header "Search Query Asset ID Asset Label Registration Manufacturer Model VIN Job ID" at bounding box center [701, 43] width 1402 height 30
paste input "text"
type input "*****"
click at [1377, 34] on input "**" at bounding box center [1384, 43] width 15 height 19
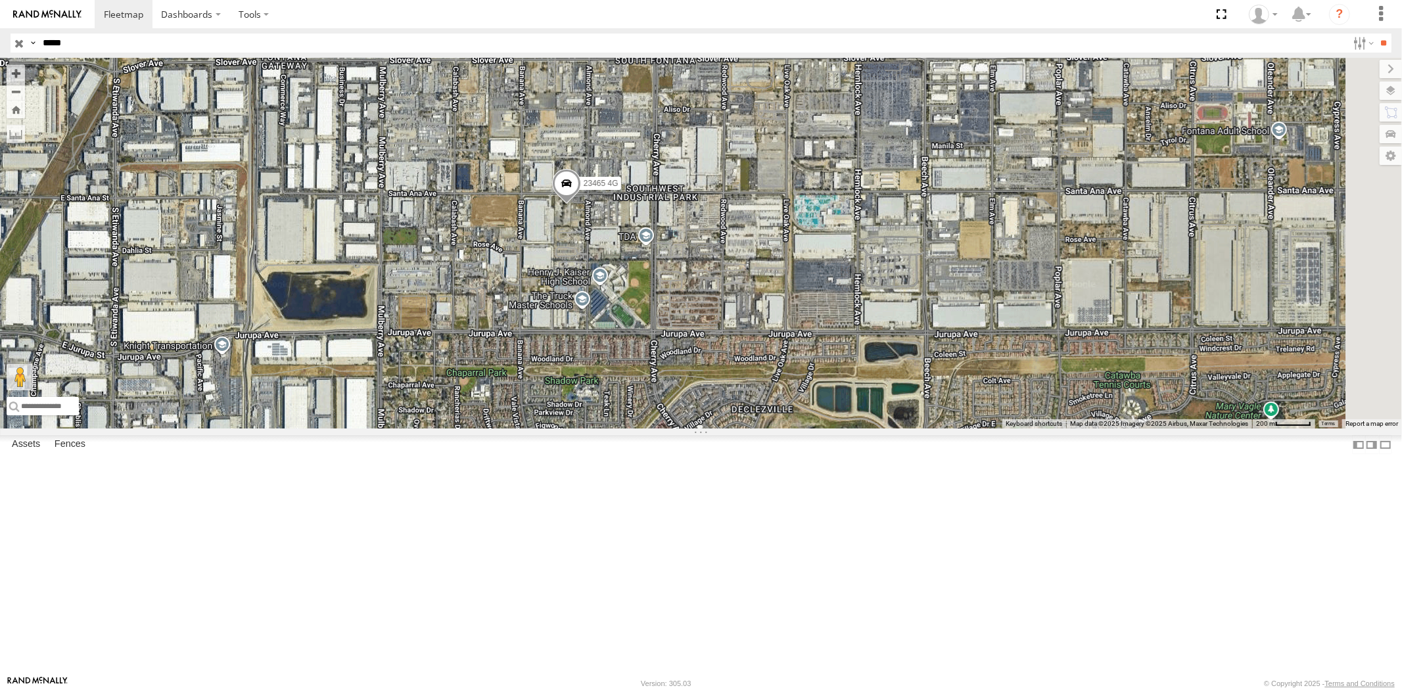
click at [15, 42] on input "button" at bounding box center [19, 43] width 17 height 19
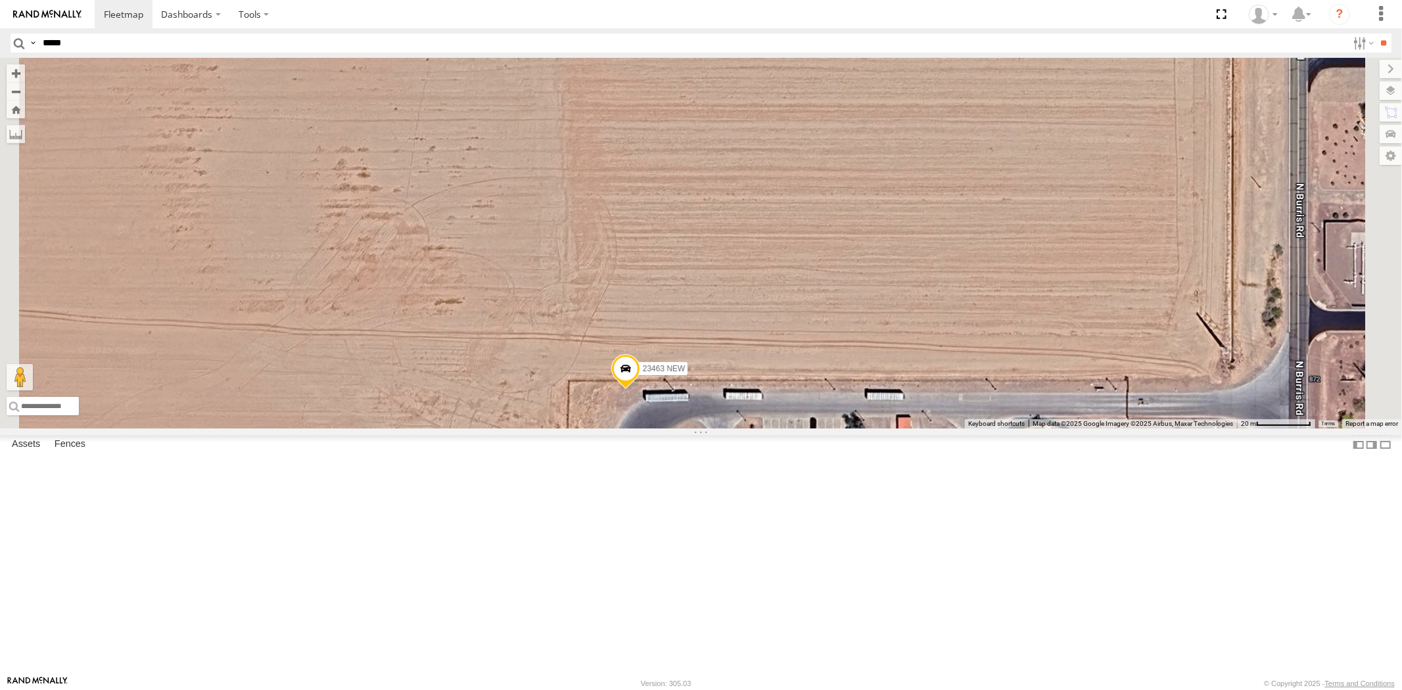
drag, startPoint x: 784, startPoint y: 508, endPoint x: 795, endPoint y: 515, distance: 13.0
click at [523, 515] on label "Mark Location" at bounding box center [489, 516] width 67 height 15
click at [634, 385] on span at bounding box center [619, 366] width 29 height 35
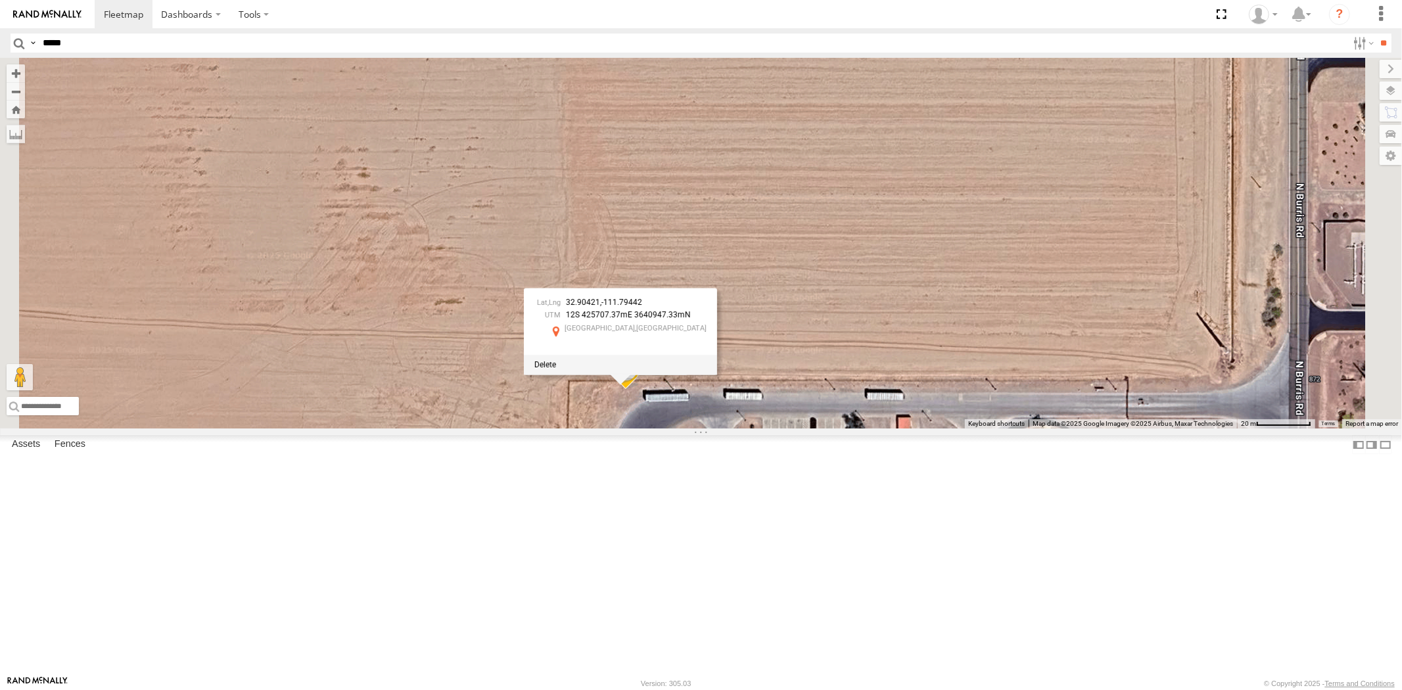
click at [717, 375] on div at bounding box center [620, 365] width 193 height 20
click at [556, 369] on span at bounding box center [545, 364] width 22 height 9
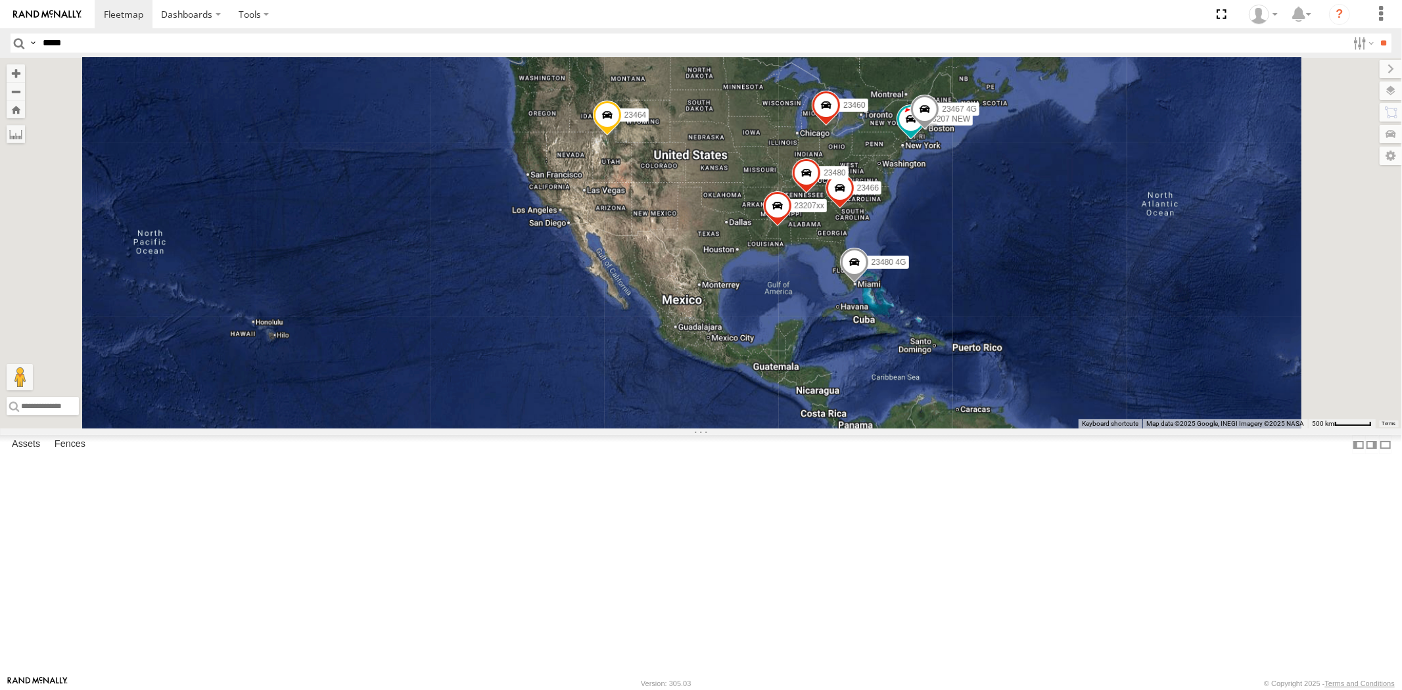
click at [1026, 272] on div "23207 NEW 23207xx 23466 23480 4G 23464 23460 23480 23467 4G" at bounding box center [701, 243] width 1402 height 371
